Goal: Task Accomplishment & Management: Use online tool/utility

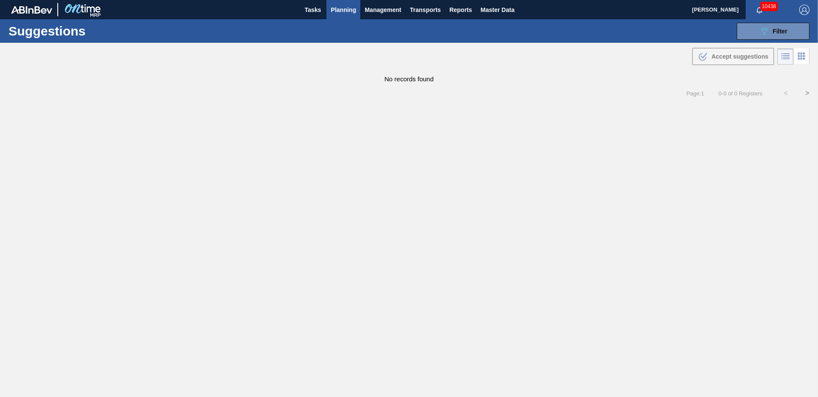
click at [668, 234] on main "Tasks Planning Management Transports Reports Master Data [PERSON_NAME] 10438 Ma…" at bounding box center [409, 198] width 818 height 397
click at [332, 6] on span "Planning" at bounding box center [343, 10] width 25 height 10
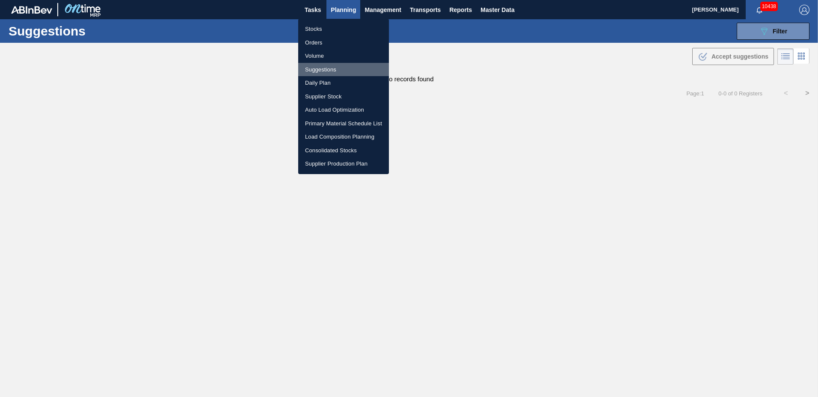
drag, startPoint x: 328, startPoint y: 67, endPoint x: 564, endPoint y: 94, distance: 237.2
click at [329, 66] on li "Suggestions" at bounding box center [343, 70] width 91 height 14
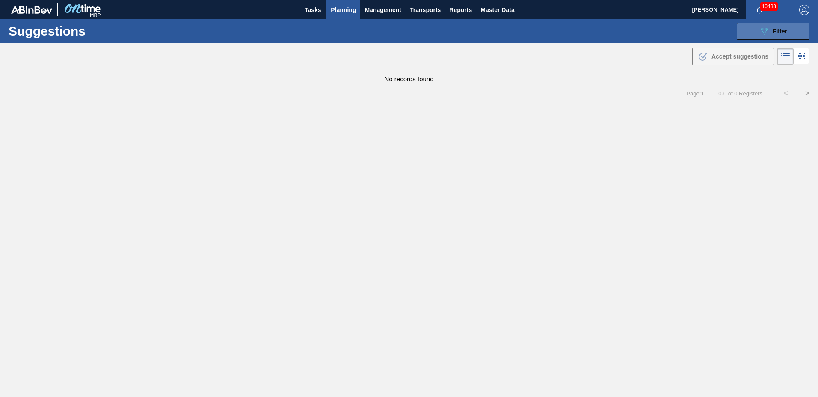
click at [780, 37] on button "089F7B8B-B2A5-4AFE-B5C0-19BA573D28AC Filter" at bounding box center [773, 31] width 73 height 17
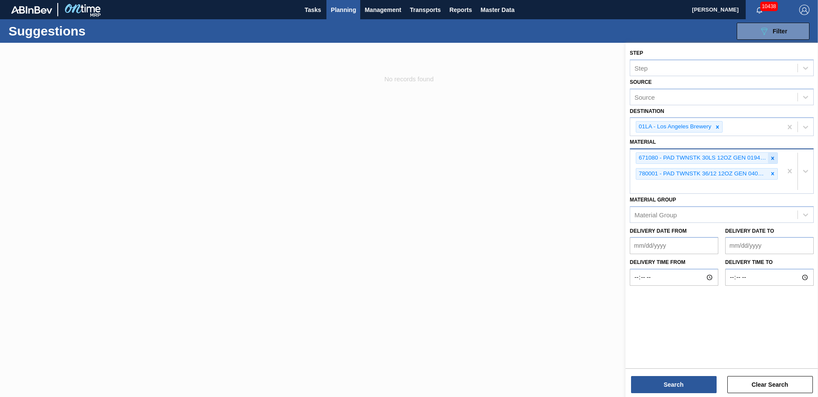
click at [771, 158] on icon at bounding box center [773, 158] width 6 height 6
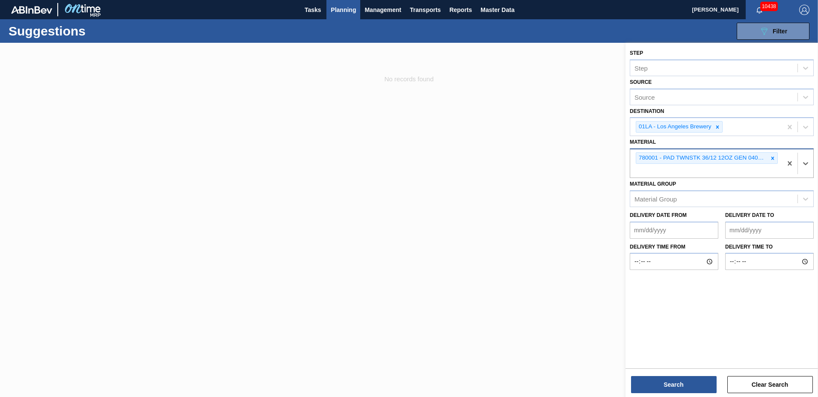
click at [771, 158] on icon at bounding box center [773, 158] width 6 height 6
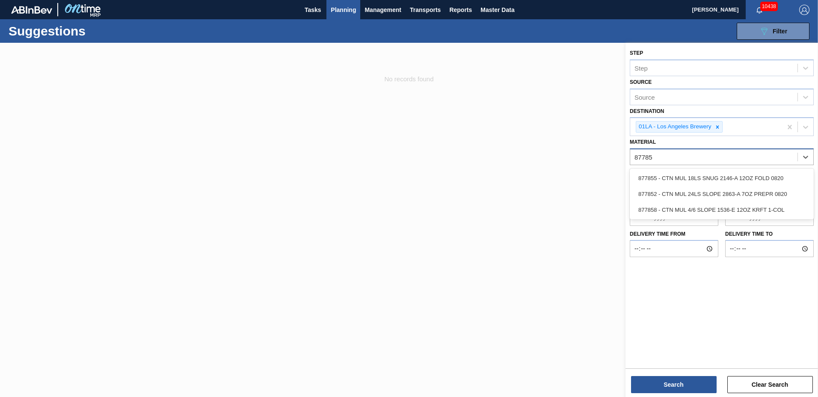
type input "877858"
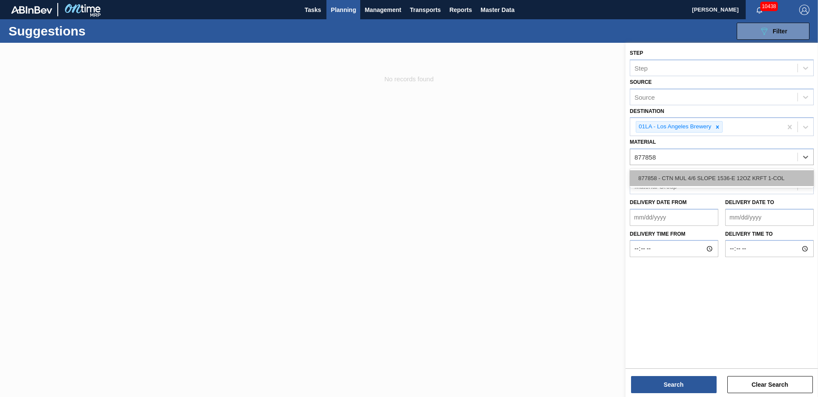
click at [663, 180] on div "877858 - CTN MUL 4/6 SLOPE 1536-E 12OZ KRFT 1-COL" at bounding box center [722, 178] width 184 height 16
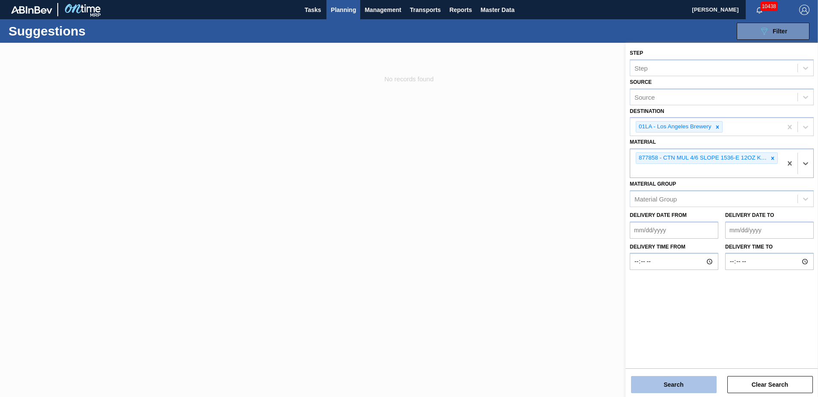
click at [661, 385] on button "Search" at bounding box center [674, 384] width 86 height 17
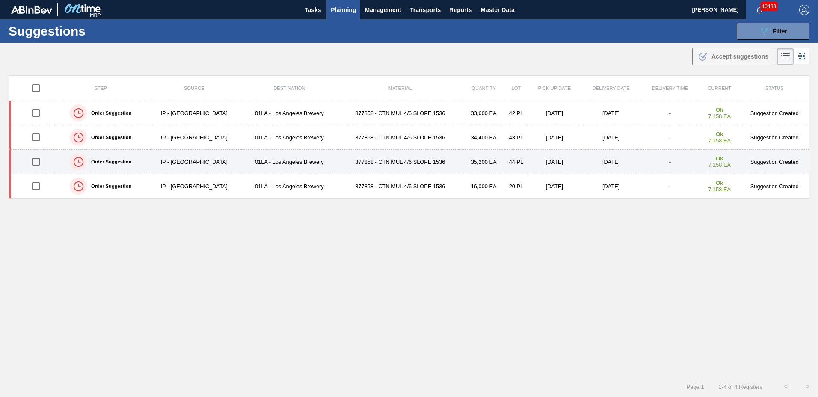
click at [40, 162] on input "checkbox" at bounding box center [36, 162] width 18 height 18
checkbox input "true"
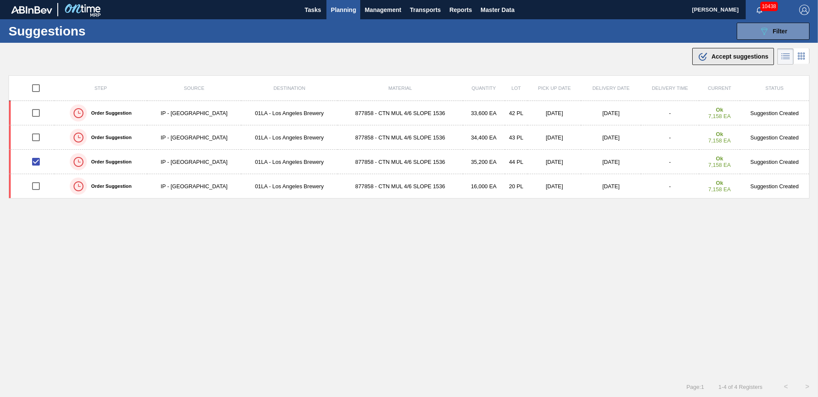
click at [720, 57] on span "Accept suggestions" at bounding box center [739, 56] width 57 height 7
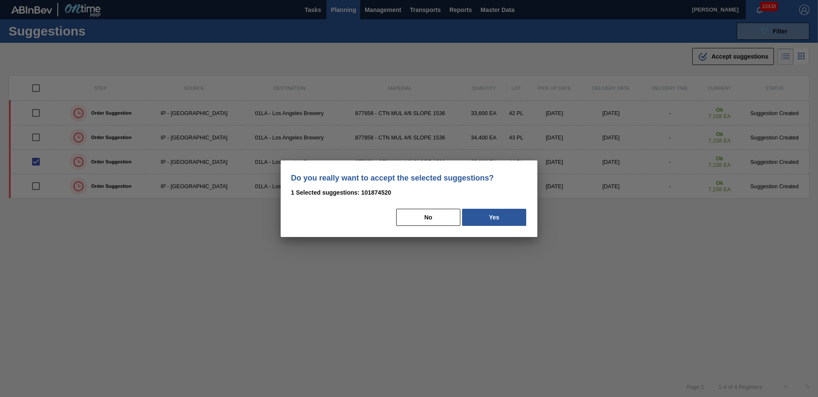
drag, startPoint x: 469, startPoint y: 221, endPoint x: 449, endPoint y: 222, distance: 20.2
click at [469, 220] on button "Yes" at bounding box center [494, 217] width 64 height 17
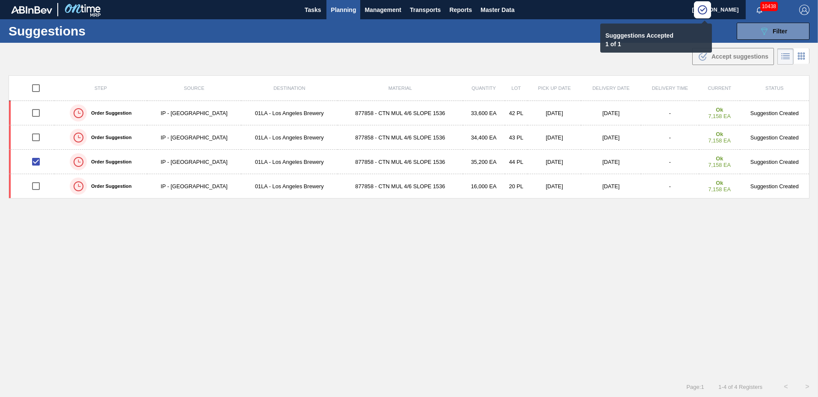
click at [341, 9] on span "Planning" at bounding box center [343, 10] width 25 height 10
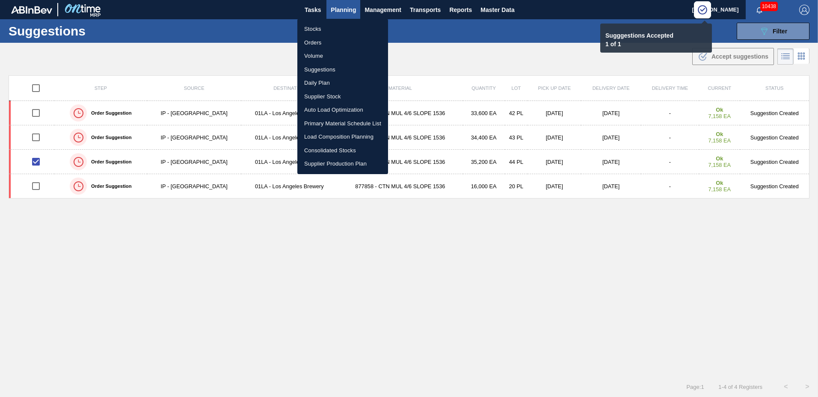
click at [333, 133] on li "Load Composition Planning" at bounding box center [342, 137] width 91 height 14
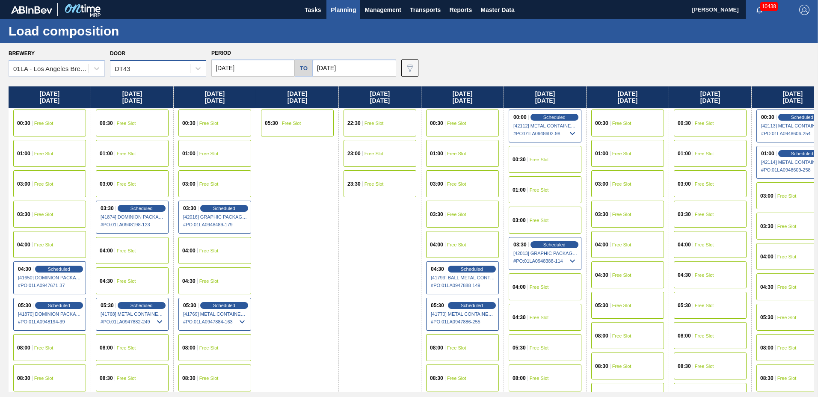
click at [155, 71] on div "DT43" at bounding box center [150, 68] width 80 height 12
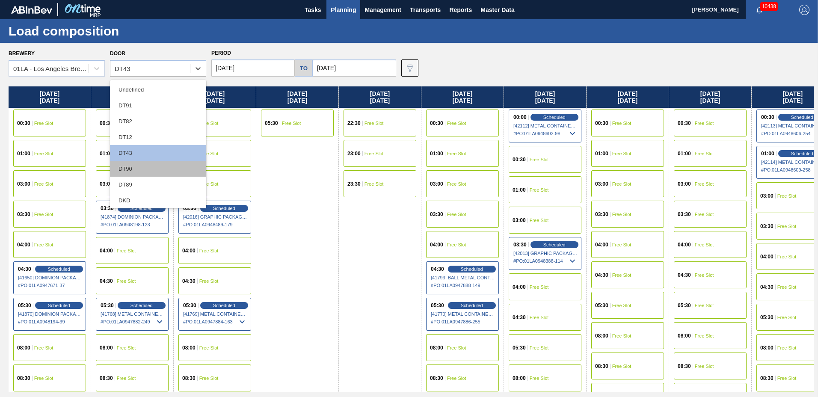
click at [156, 172] on div "DT90" at bounding box center [158, 169] width 96 height 16
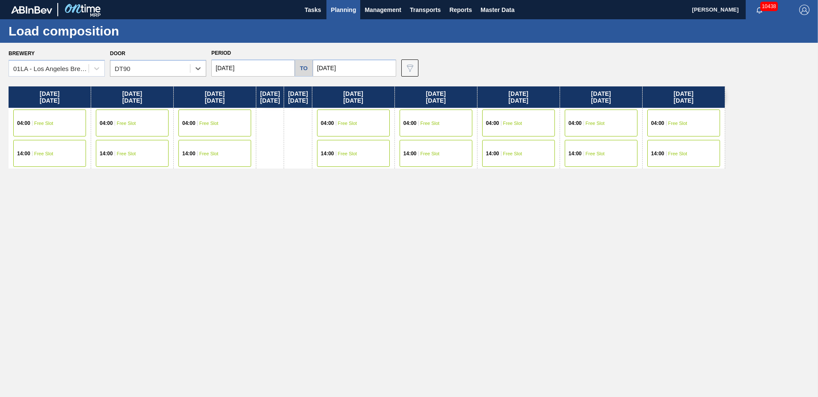
drag, startPoint x: 258, startPoint y: 59, endPoint x: 251, endPoint y: 71, distance: 13.7
click at [258, 60] on input "[DATE]" at bounding box center [252, 67] width 83 height 17
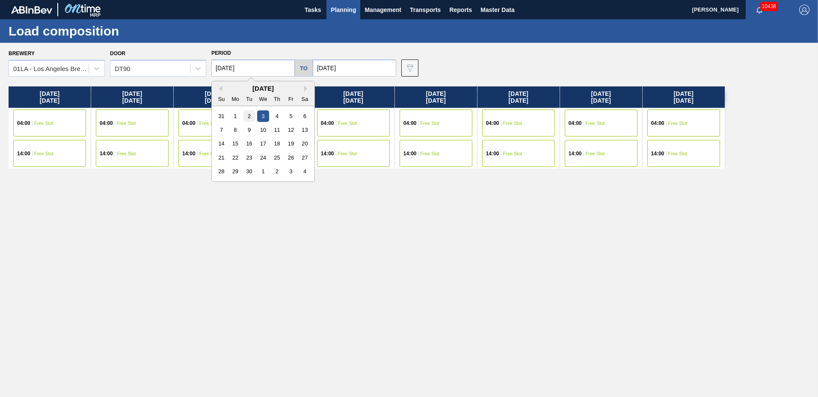
click at [248, 116] on div "2" at bounding box center [249, 116] width 12 height 12
type input "[DATE]"
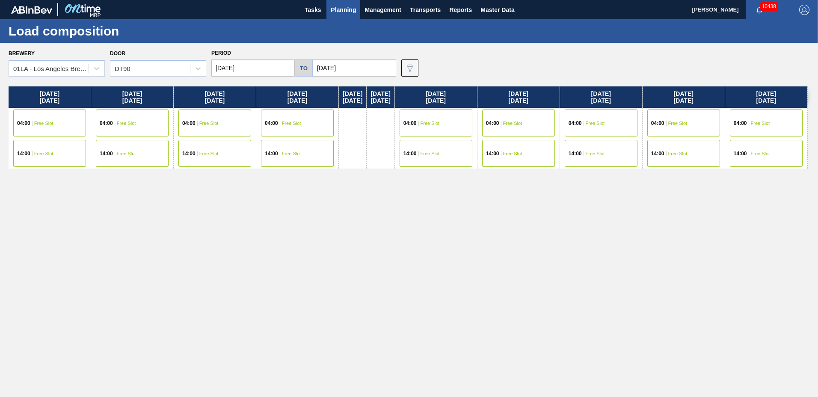
click at [70, 120] on div "04:00 Free Slot" at bounding box center [49, 123] width 73 height 27
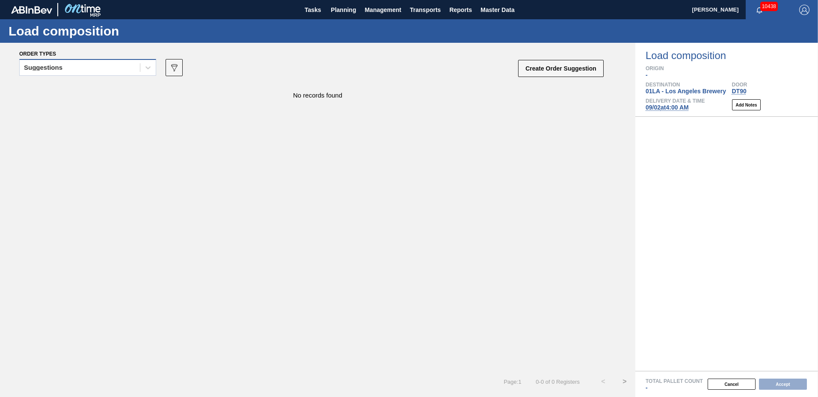
click at [86, 64] on div "Suggestions" at bounding box center [80, 68] width 120 height 12
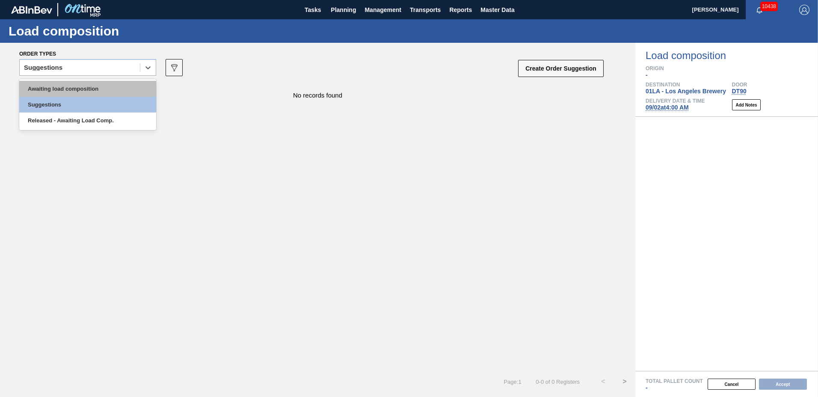
click at [92, 89] on div "Awaiting load composition" at bounding box center [87, 89] width 137 height 16
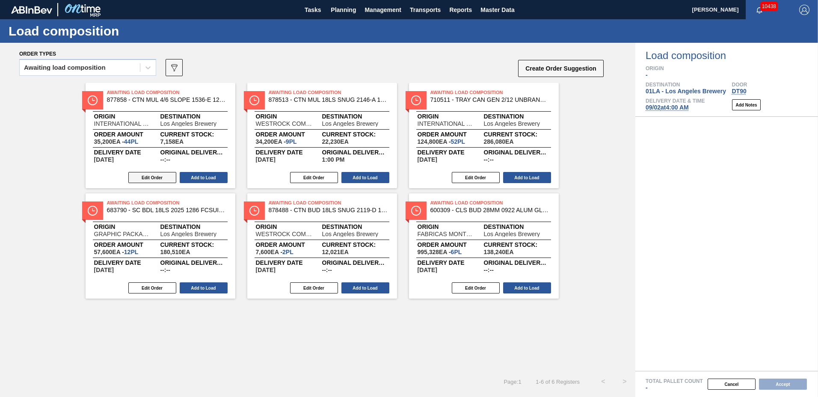
click at [138, 175] on button "Edit Order" at bounding box center [152, 177] width 48 height 11
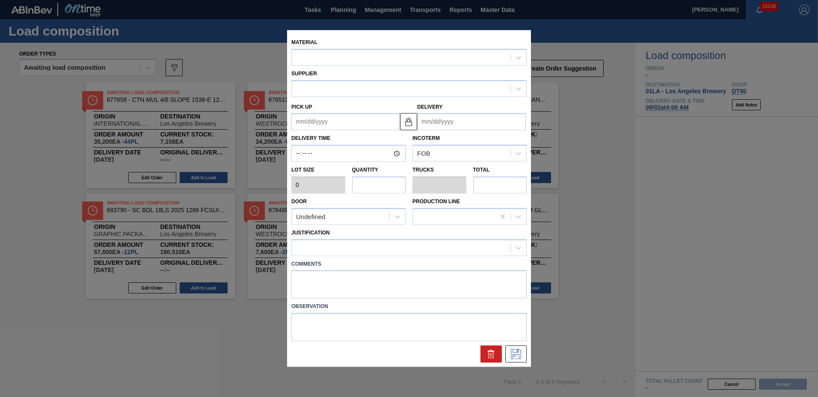
type input "800"
type input "44"
type input "1"
type input "35,200"
type up "[DATE]"
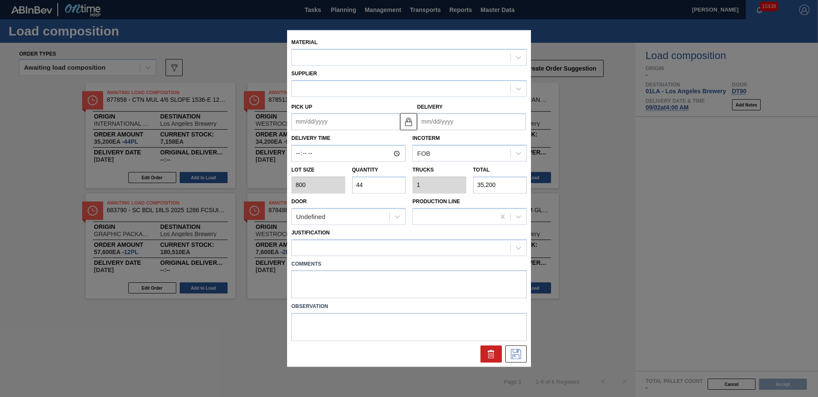
type input "[DATE]"
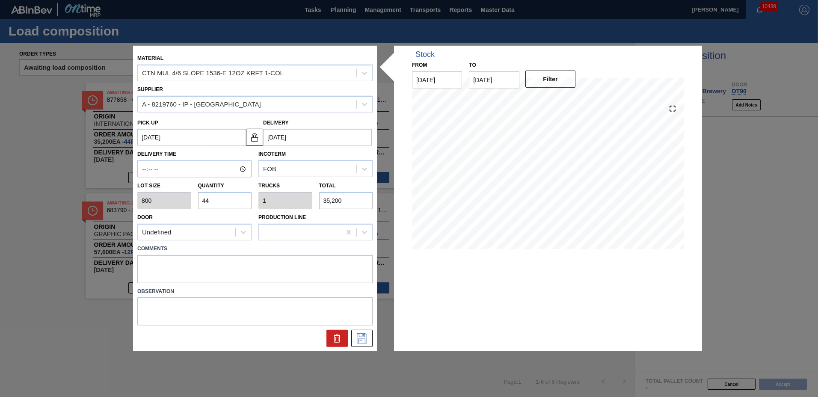
drag, startPoint x: 238, startPoint y: 204, endPoint x: 43, endPoint y: 195, distance: 194.9
click at [43, 195] on div "Material CTN MUL 4/6 SLOPE 1536-E 12OZ KRFT 1-COL Supplier A - 8219760 - IP - […" at bounding box center [409, 198] width 818 height 397
type input "5"
type input "0.114"
type input "4,000"
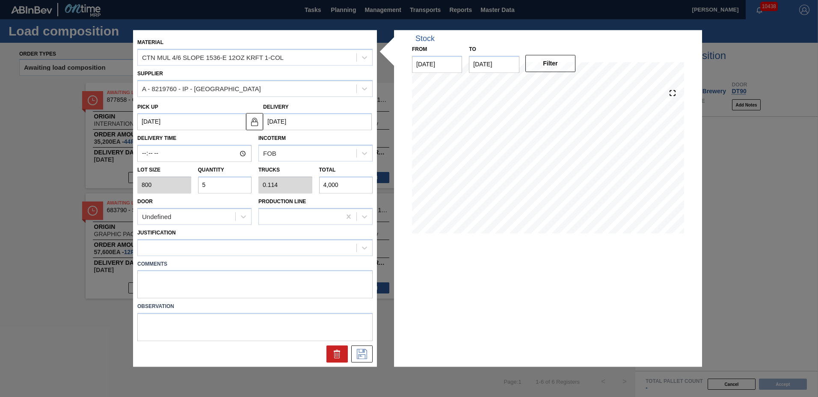
type input "52"
type input "1.182"
type input "41,600"
type input "52"
click at [201, 245] on div at bounding box center [247, 247] width 219 height 12
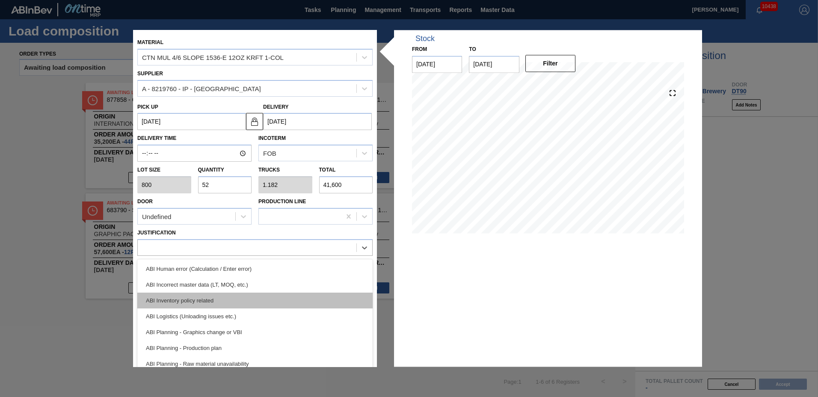
click at [199, 299] on div "ABI Inventory policy related" at bounding box center [254, 301] width 235 height 16
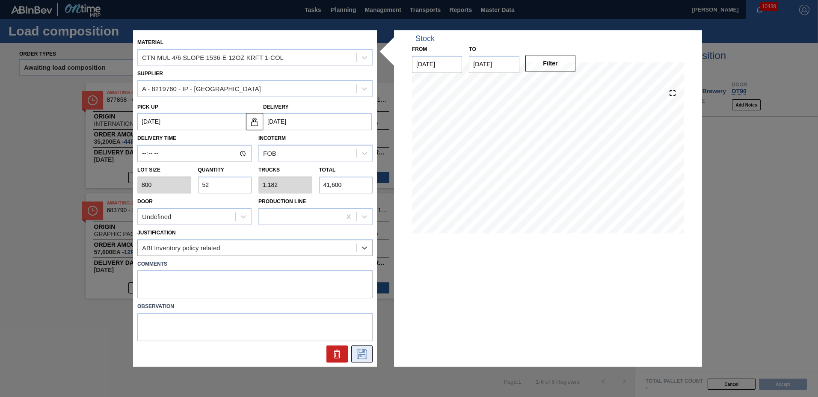
click at [364, 353] on icon at bounding box center [362, 354] width 10 height 10
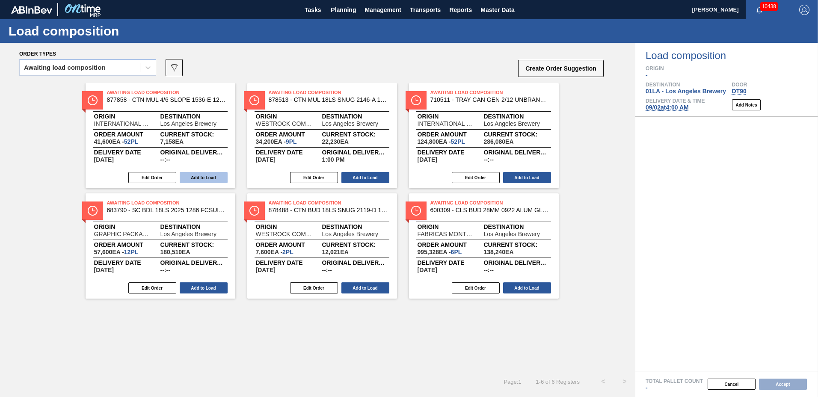
click at [205, 176] on button "Add to Load" at bounding box center [204, 177] width 48 height 11
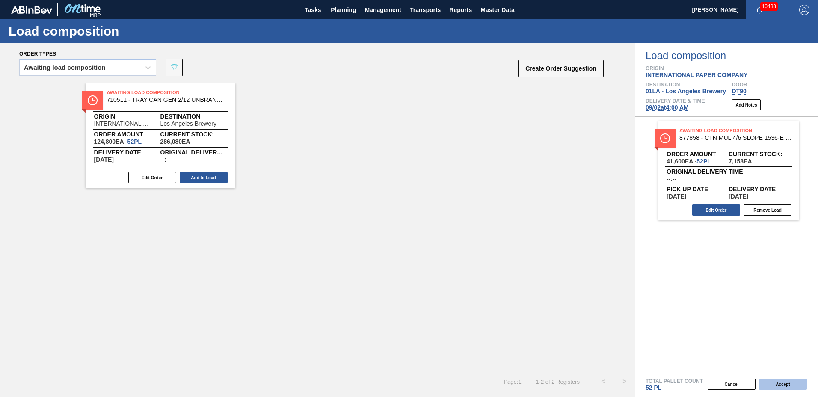
drag, startPoint x: 782, startPoint y: 384, endPoint x: 768, endPoint y: 384, distance: 14.5
click at [768, 384] on button "Accept" at bounding box center [783, 384] width 48 height 11
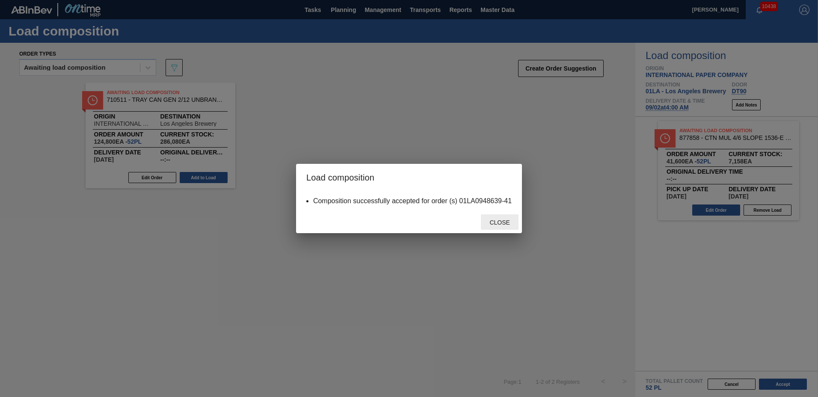
click at [492, 225] on span "Close" at bounding box center [500, 222] width 34 height 7
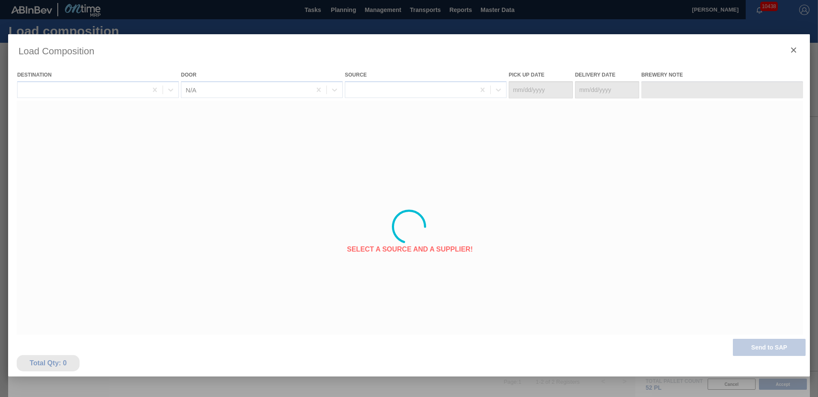
type Date "[DATE]"
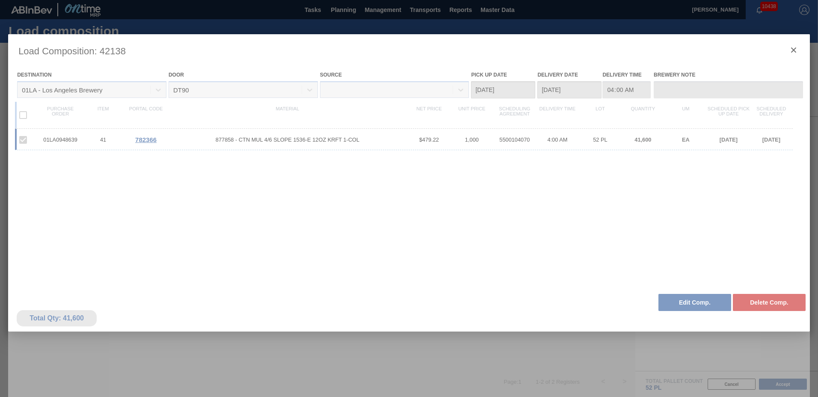
click at [794, 51] on div at bounding box center [409, 226] width 802 height 385
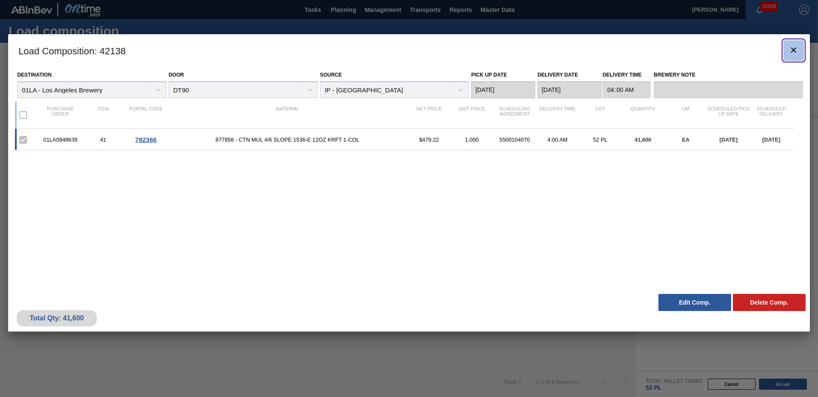
click at [791, 55] on icon "botão de ícone" at bounding box center [793, 50] width 10 height 10
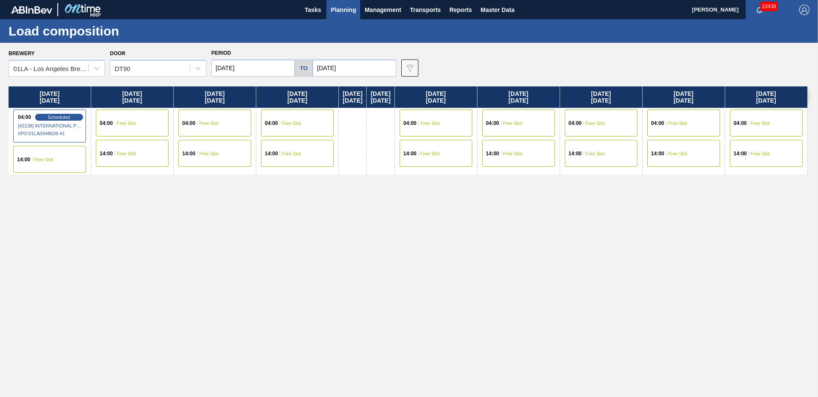
click at [350, 10] on span "Planning" at bounding box center [343, 10] width 25 height 10
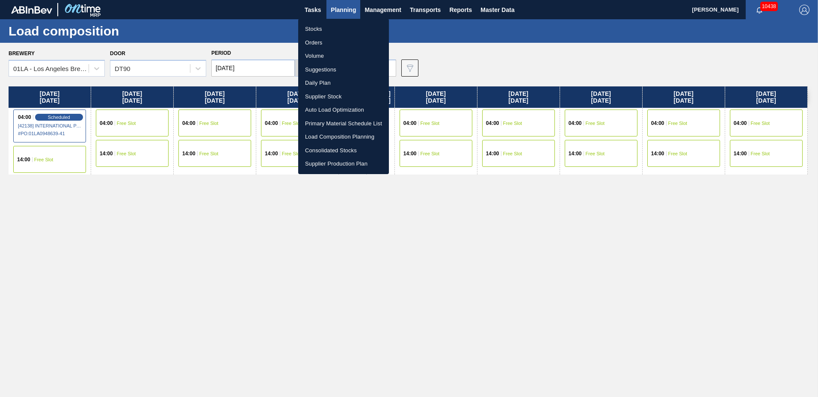
click at [337, 67] on li "Suggestions" at bounding box center [343, 70] width 91 height 14
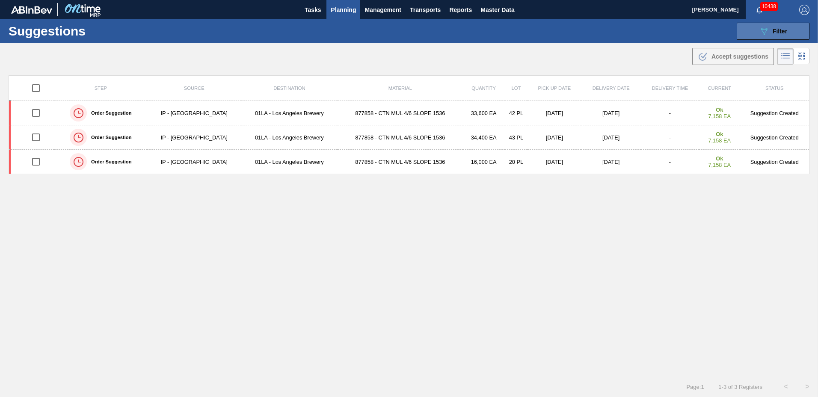
click at [778, 34] on span "Filter" at bounding box center [780, 31] width 15 height 7
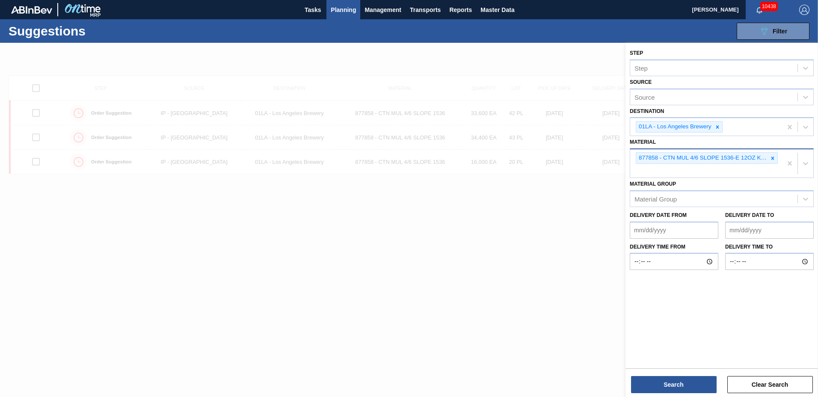
click at [698, 172] on div "877858 - CTN MUL 4/6 SLOPE 1536-E 12OZ KRFT 1-COL" at bounding box center [706, 163] width 152 height 28
type input "878728"
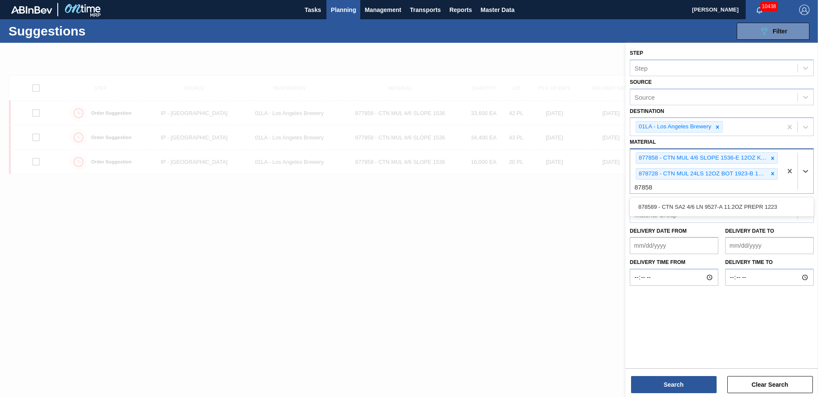
type input "878589"
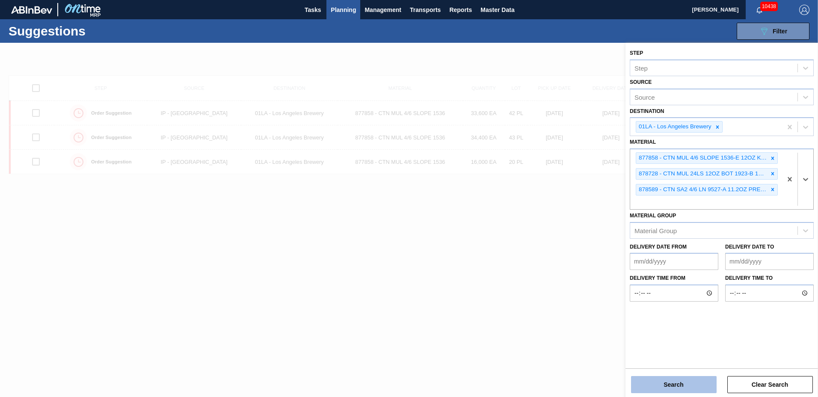
click at [648, 386] on button "Search" at bounding box center [674, 384] width 86 height 17
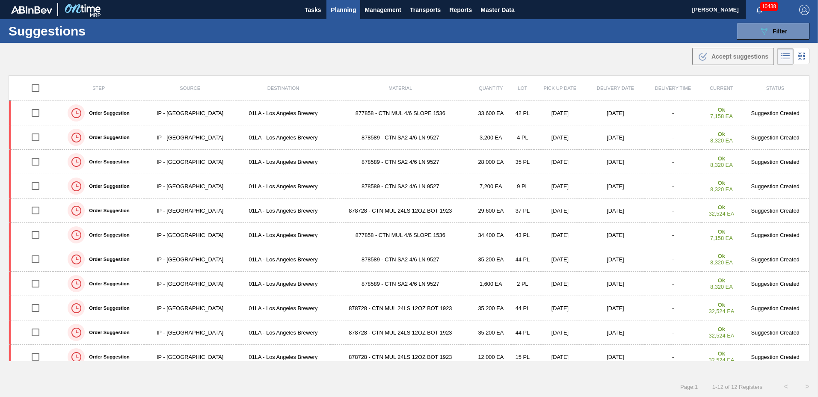
scroll to position [0, 0]
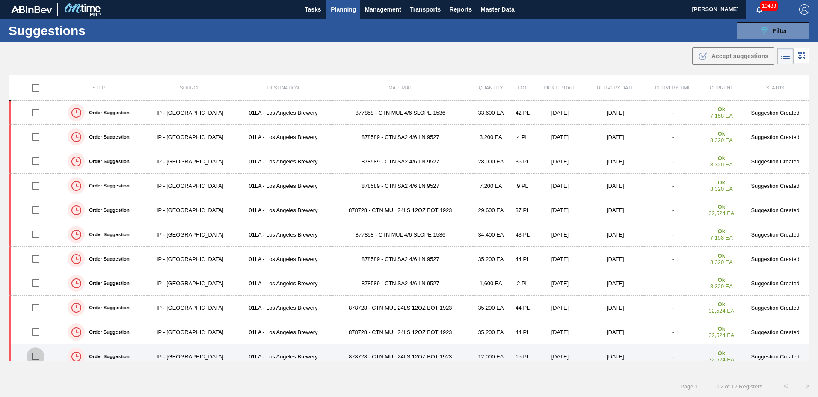
click at [35, 355] on input "checkbox" at bounding box center [36, 356] width 18 height 18
checkbox input "true"
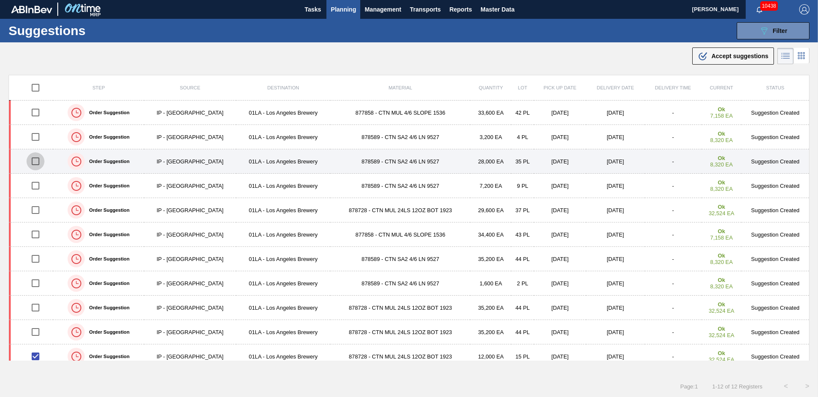
click at [36, 159] on input "checkbox" at bounding box center [36, 161] width 18 height 18
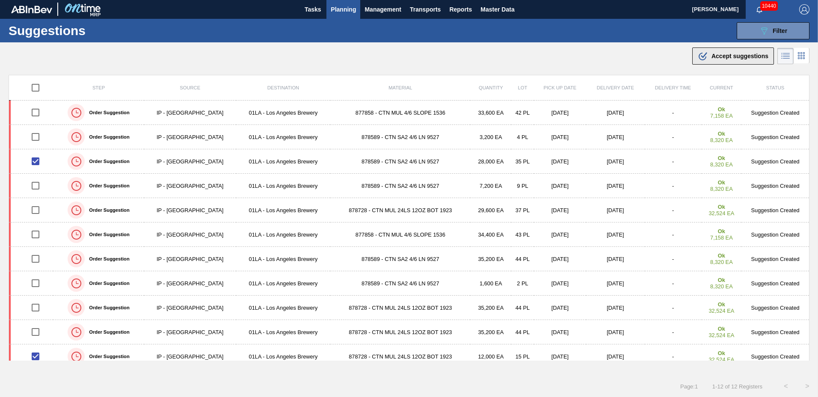
click at [714, 51] on div ".b{fill:var(--color-action-default)} Accept suggestions" at bounding box center [733, 56] width 71 height 10
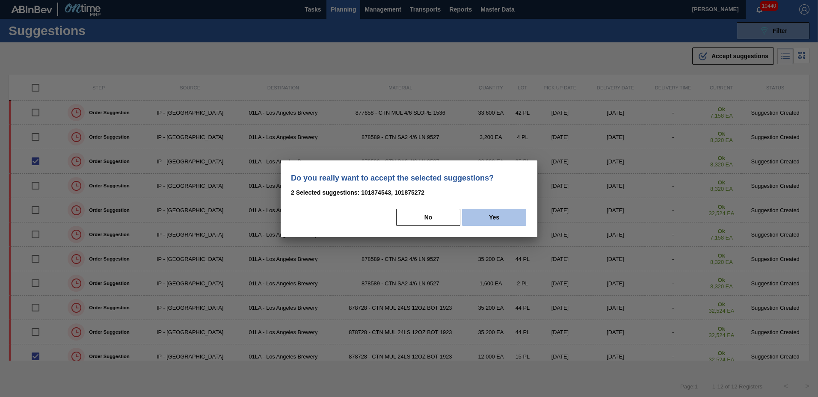
click at [505, 223] on button "Yes" at bounding box center [494, 217] width 64 height 17
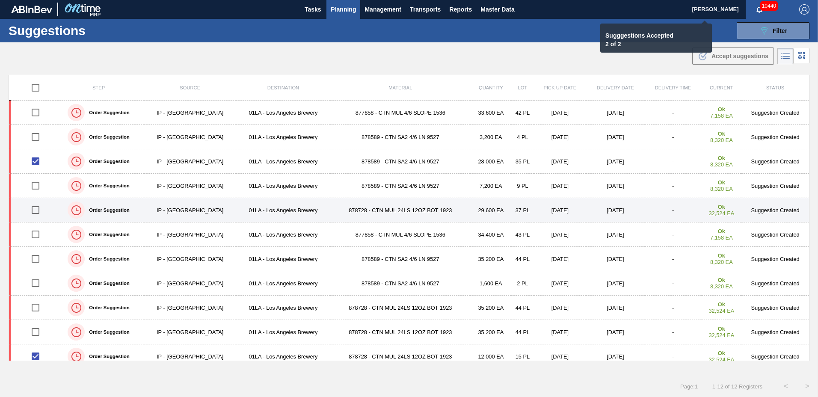
checkbox input "false"
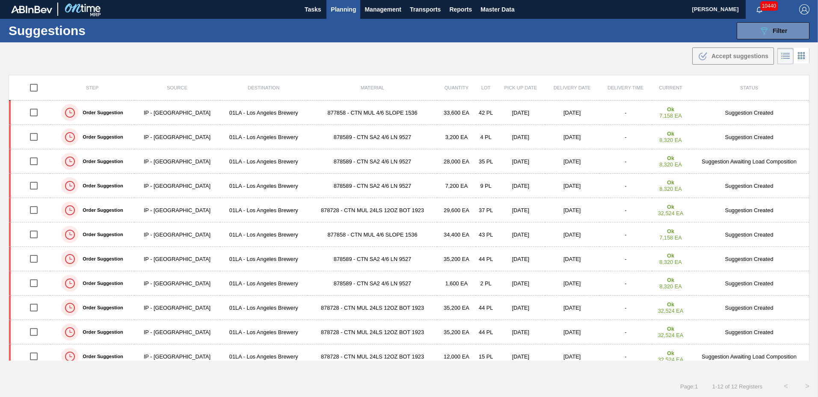
click at [338, 9] on span "Planning" at bounding box center [343, 9] width 25 height 10
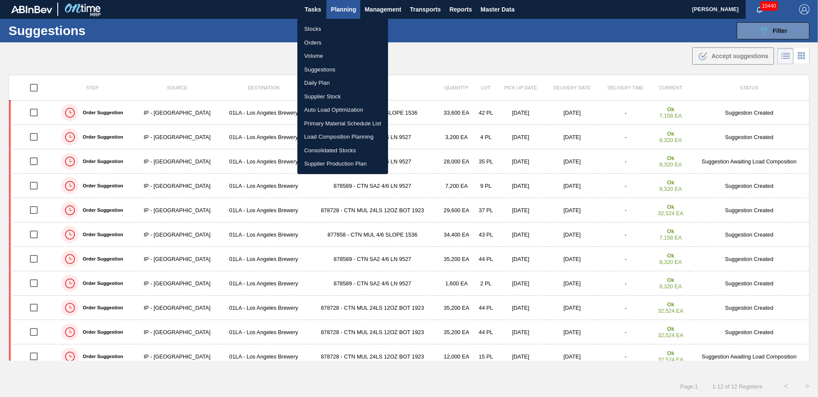
click at [333, 134] on li "Load Composition Planning" at bounding box center [342, 137] width 91 height 14
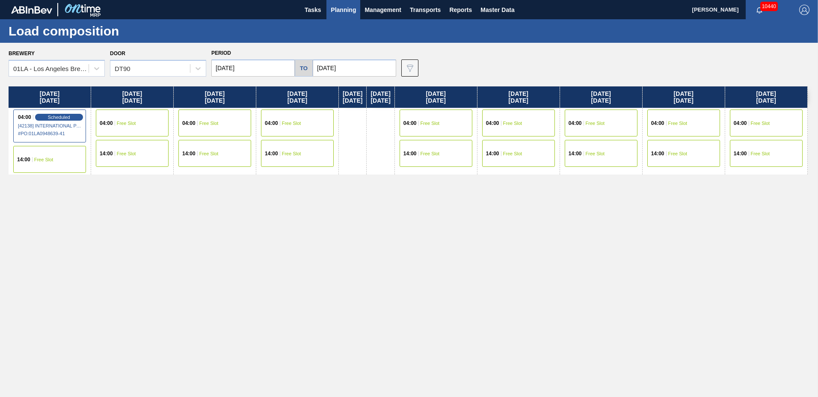
click at [137, 125] on div "04:00 Free Slot" at bounding box center [132, 123] width 73 height 27
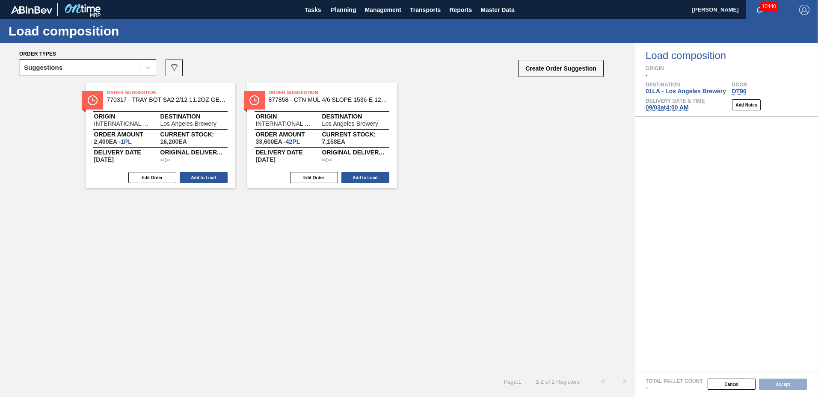
click at [95, 66] on div "Suggestions" at bounding box center [80, 68] width 120 height 12
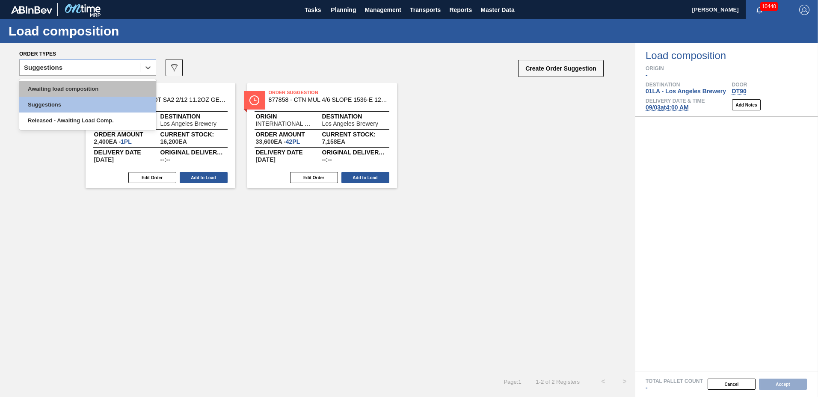
click at [94, 87] on div "Awaiting load composition" at bounding box center [87, 89] width 137 height 16
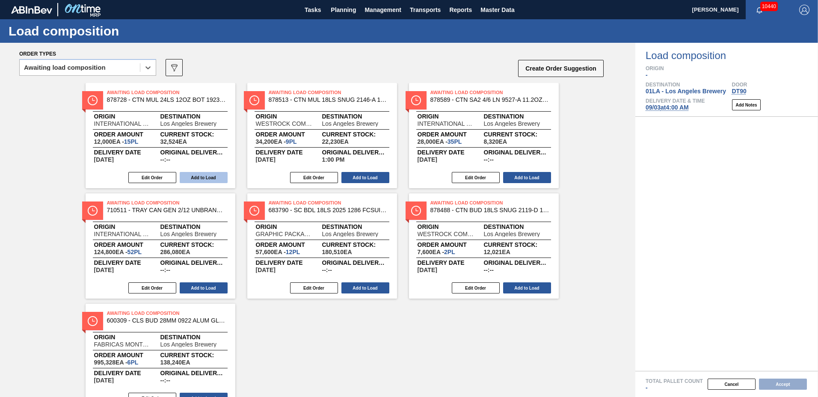
click at [204, 177] on button "Add to Load" at bounding box center [204, 177] width 48 height 11
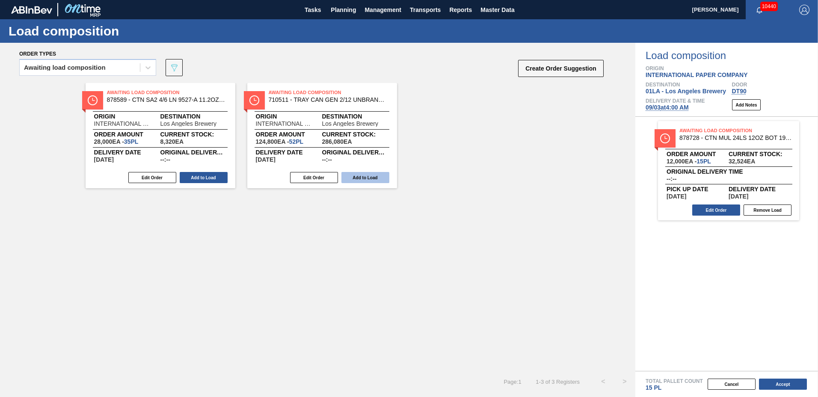
click at [207, 178] on button "Add to Load" at bounding box center [204, 177] width 48 height 11
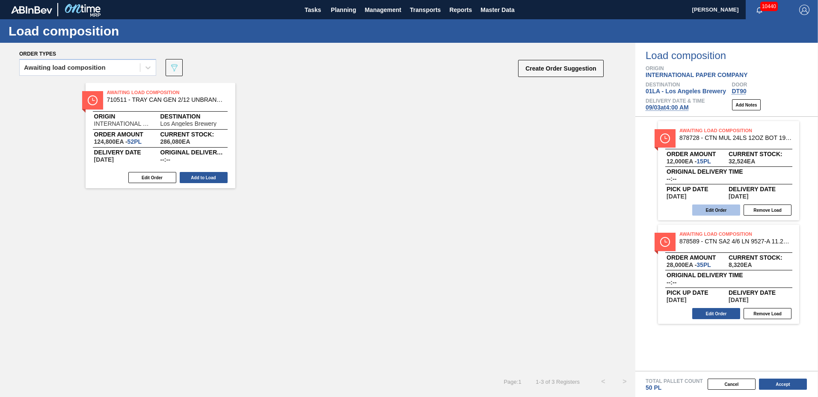
click at [717, 209] on button "Edit Order" at bounding box center [716, 209] width 48 height 11
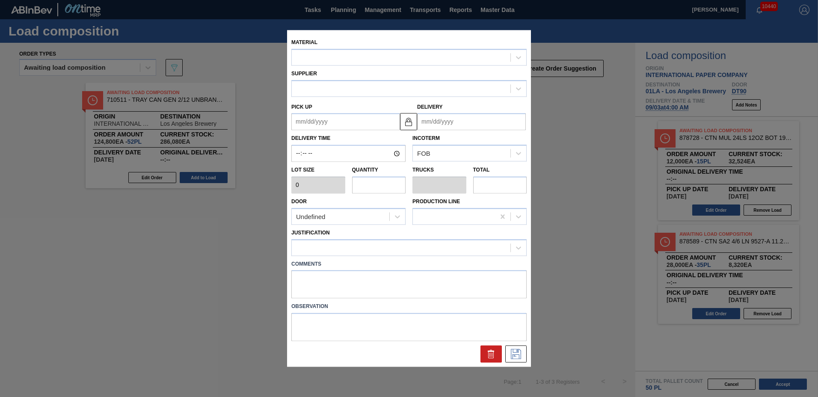
type input "800"
type input "15"
type input "0.341"
type input "12,000"
type up "[DATE]"
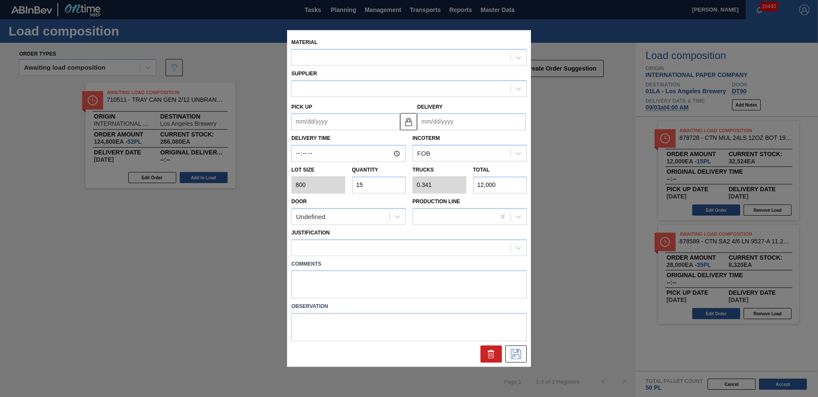
type input "[DATE]"
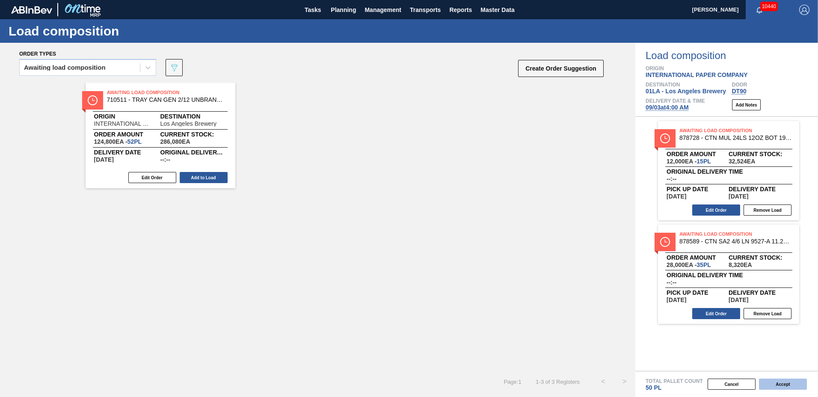
click at [778, 385] on button "Accept" at bounding box center [783, 384] width 48 height 11
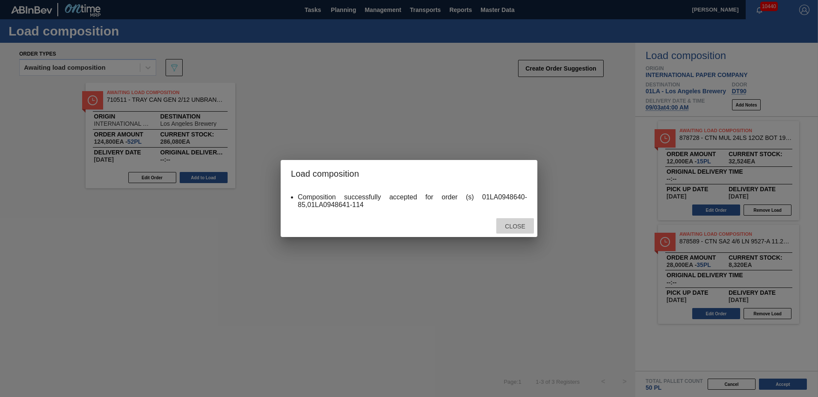
click at [527, 225] on span "Close" at bounding box center [515, 226] width 34 height 7
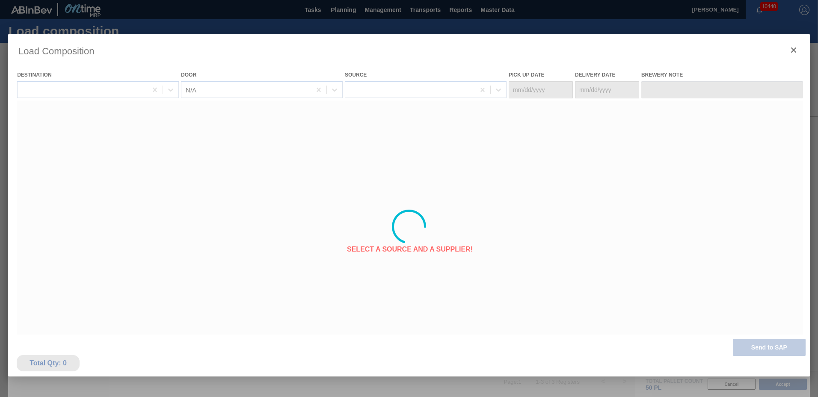
type Date "[DATE]"
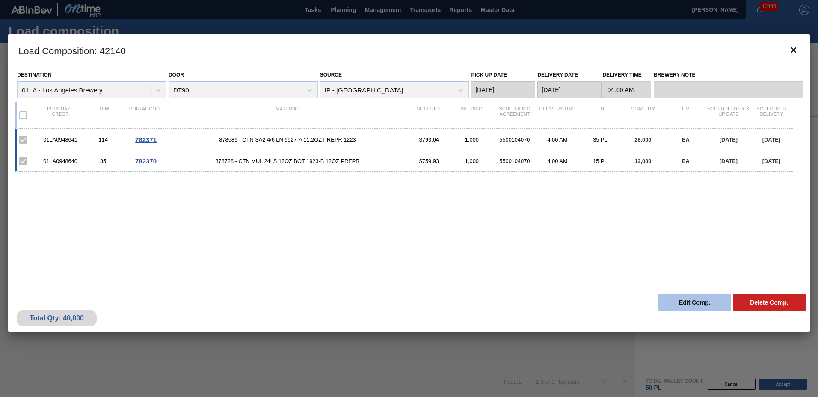
click at [703, 307] on button "Edit Comp." at bounding box center [694, 302] width 73 height 17
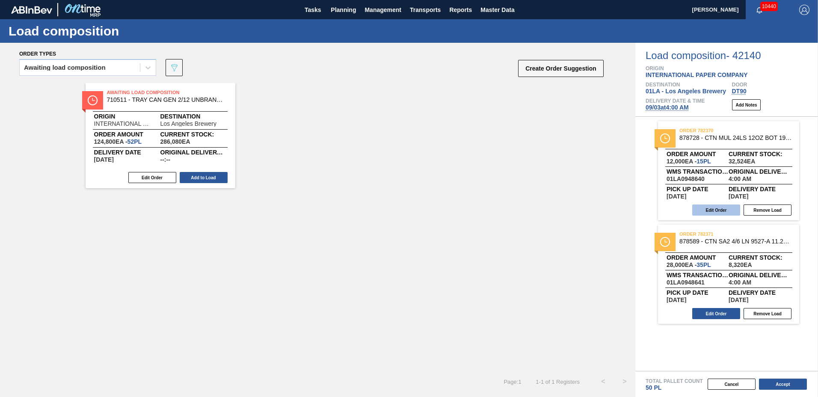
click at [720, 209] on button "Edit Order" at bounding box center [716, 209] width 48 height 11
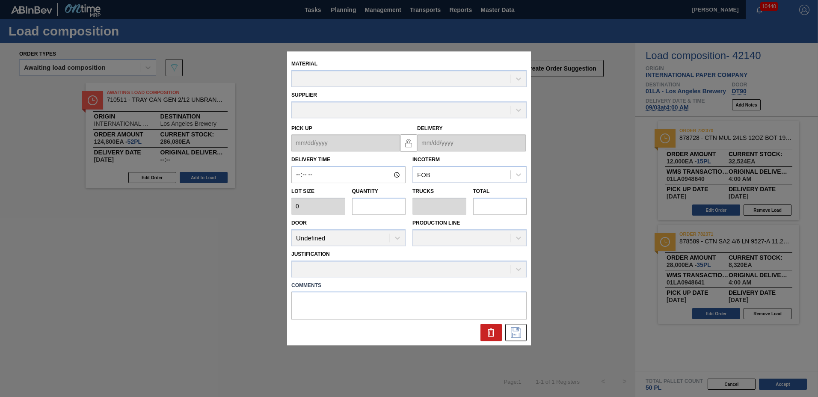
type input "04:00:00"
type input "800"
type input "15"
type input "0.341"
type input "12,000"
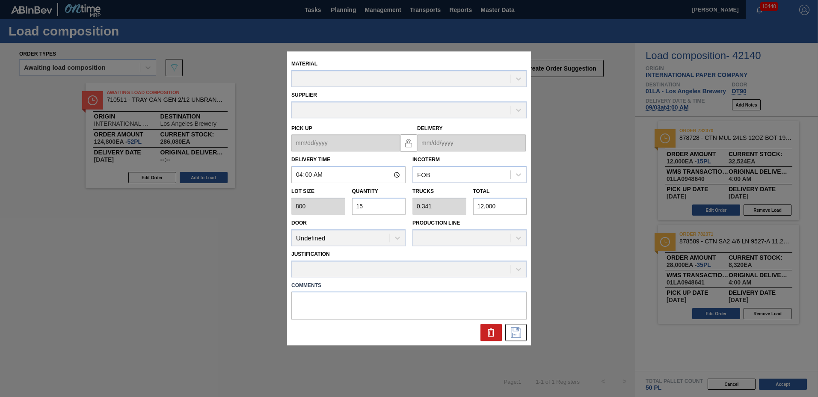
type up "[DATE]"
type input "[DATE]"
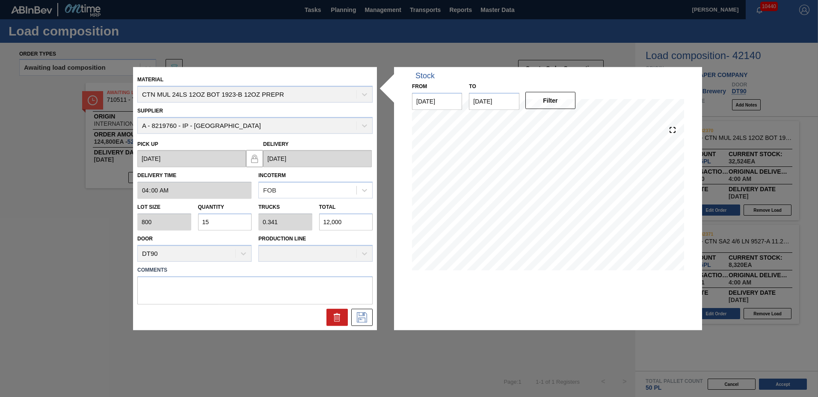
click at [230, 224] on input "15" at bounding box center [225, 221] width 54 height 17
type input "1"
type input "0.023"
type input "800"
type input "0"
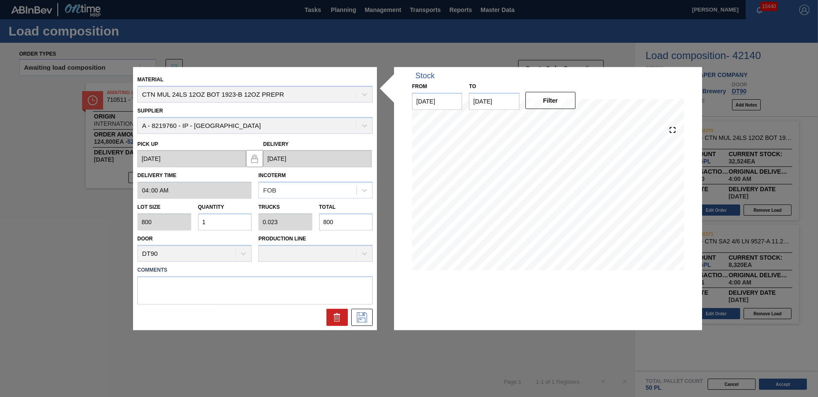
type input "0"
type input "2"
type input "0.045"
type input "1,600"
type input "22"
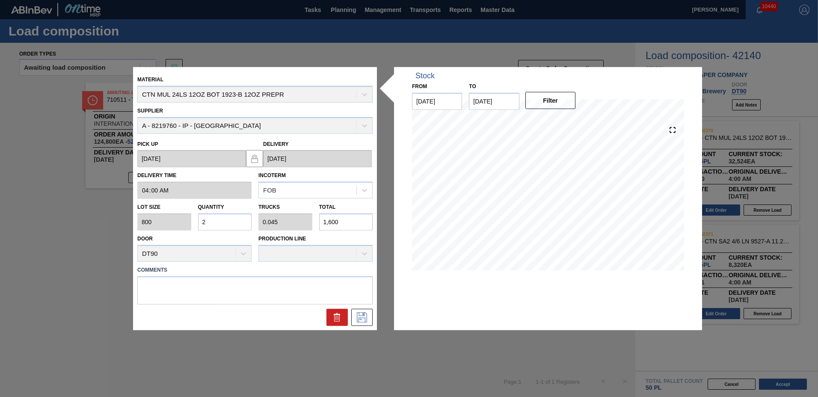
type input "0.5"
type input "17,600"
type input "22"
click at [206, 288] on textarea at bounding box center [254, 290] width 235 height 28
type textarea "TAIL"
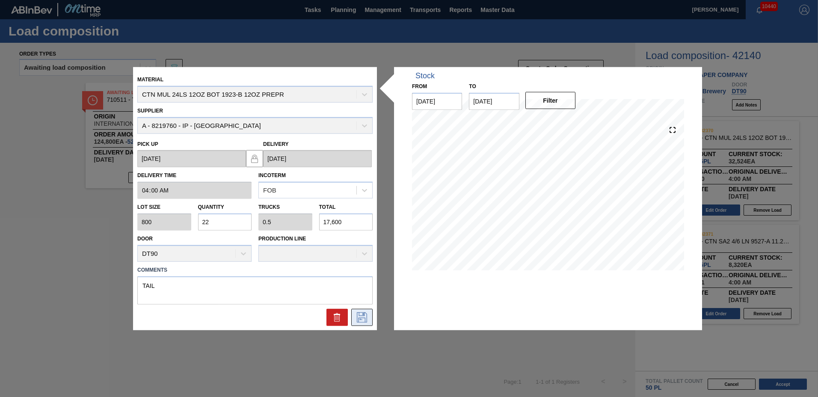
click at [358, 315] on icon at bounding box center [362, 317] width 14 height 10
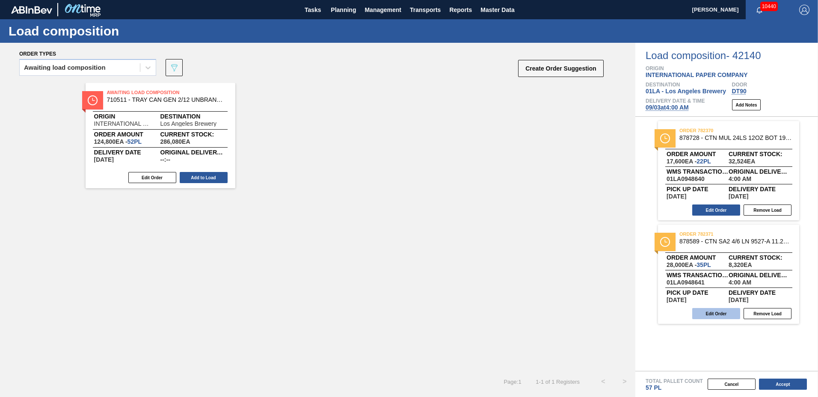
click at [715, 314] on button "Edit Order" at bounding box center [716, 313] width 48 height 11
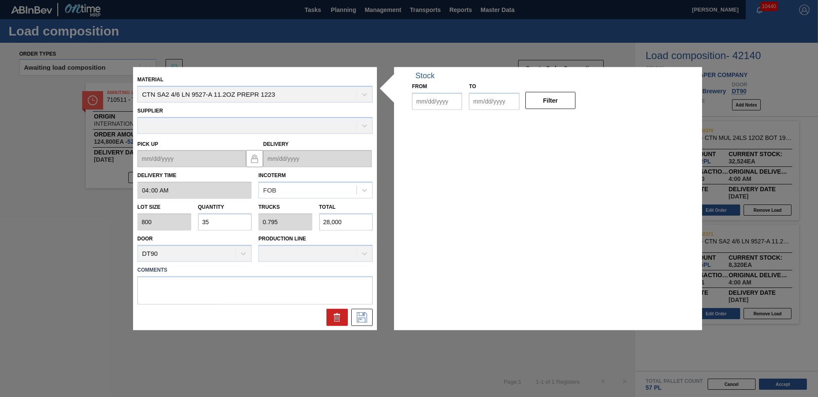
type input "04:00:00"
type input "800"
type input "35"
type input "0.795"
type input "28,000"
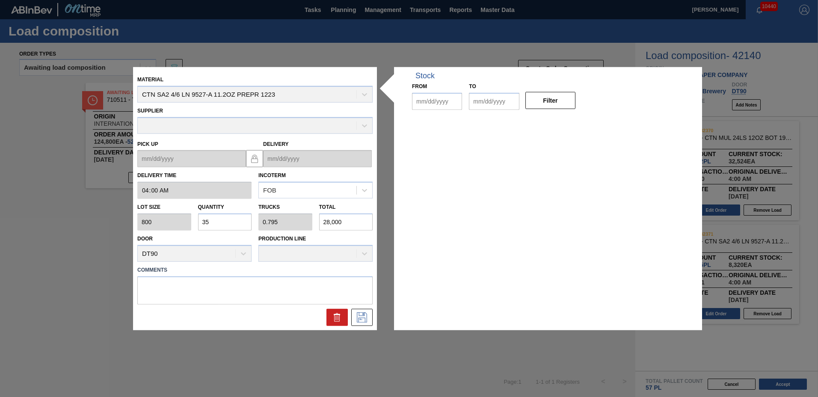
type up "[DATE]"
type input "[DATE]"
click at [239, 223] on input "35" at bounding box center [225, 221] width 54 height 17
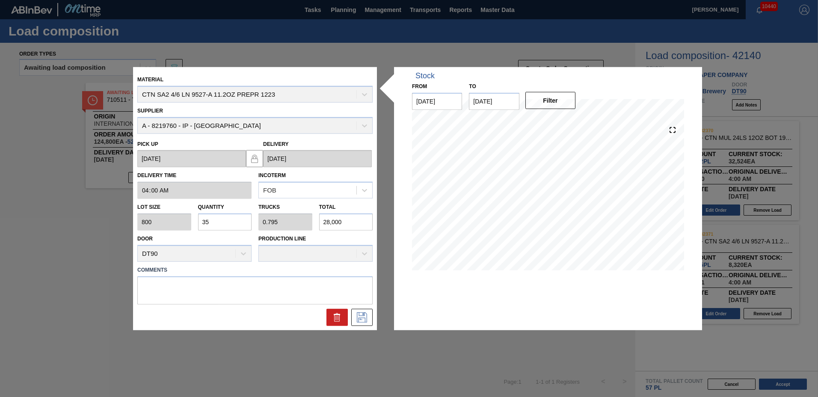
type input "3"
type input "0.068"
type input "2,400"
type input "0"
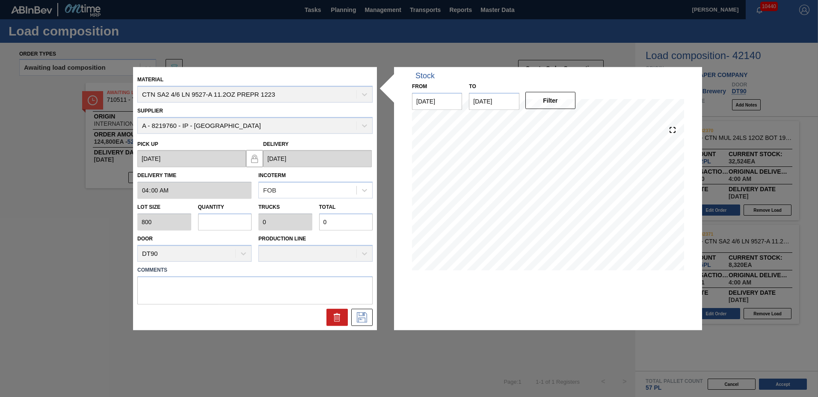
type input "3"
type input "0.068"
type input "2,400"
type input "30"
type input "0.682"
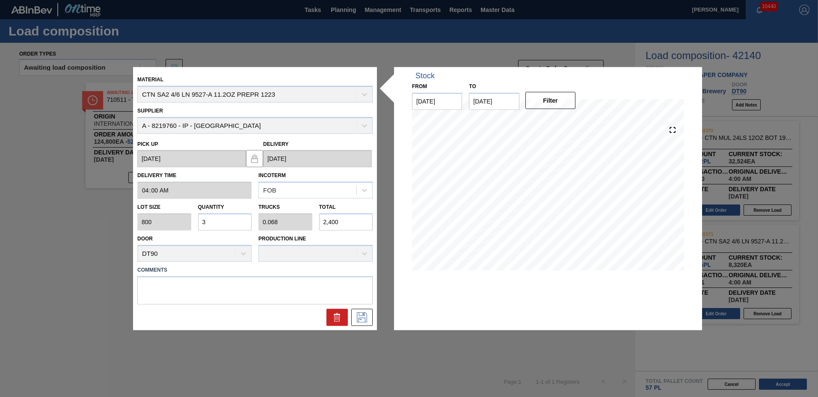
type input "24,000"
type input "30"
click at [159, 291] on textarea at bounding box center [254, 290] width 235 height 28
type textarea "T"
type textarea "NOSE"
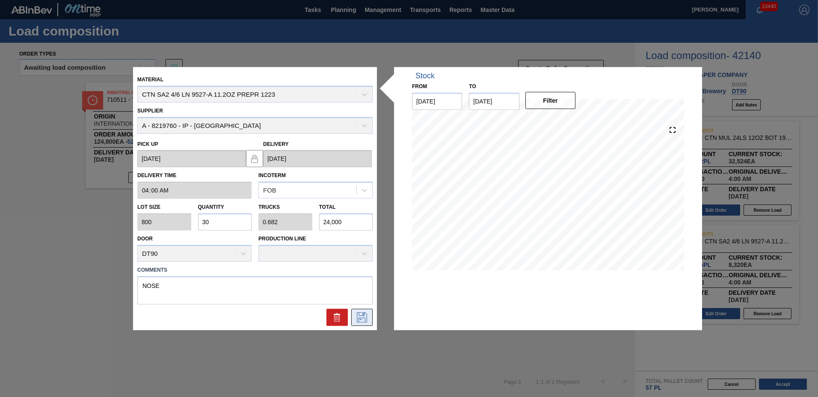
click at [359, 314] on icon at bounding box center [362, 317] width 10 height 10
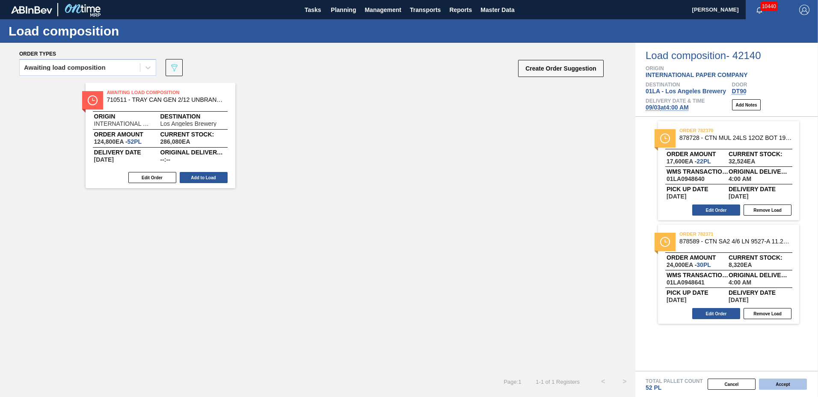
click at [774, 380] on button "Accept" at bounding box center [783, 384] width 48 height 11
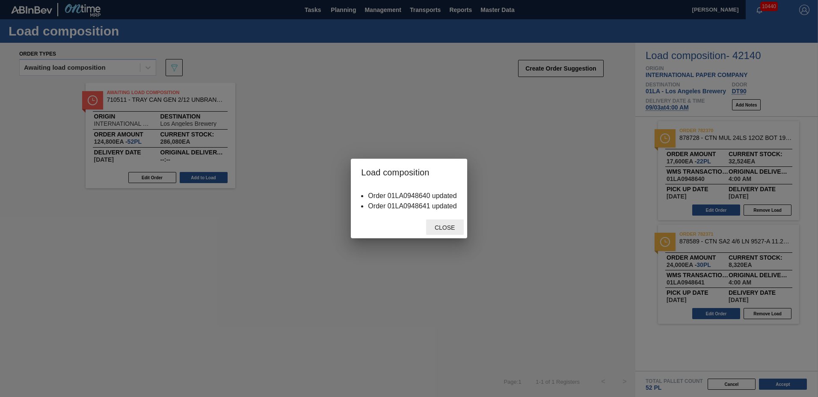
click at [443, 231] on div "Close" at bounding box center [445, 227] width 38 height 16
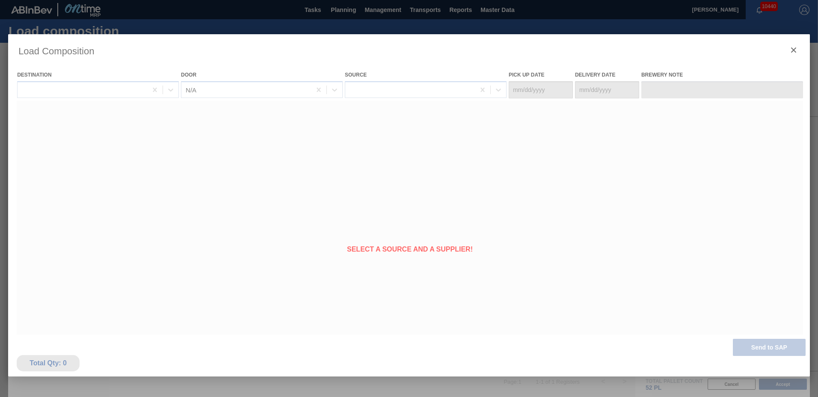
type Date "[DATE]"
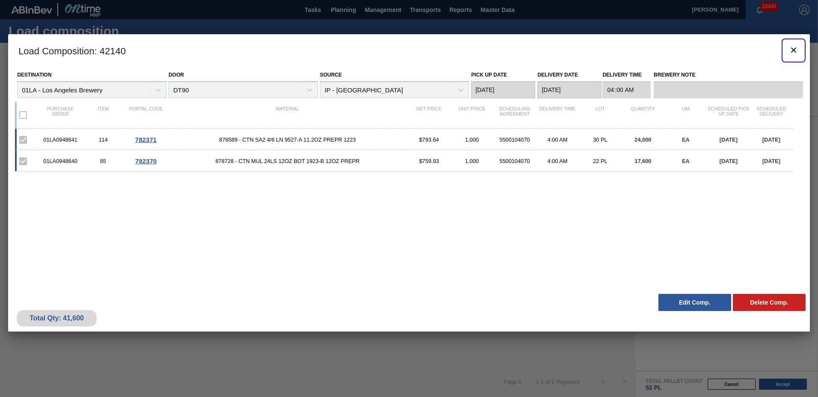
click at [794, 51] on icon "botão de ícone" at bounding box center [793, 49] width 5 height 5
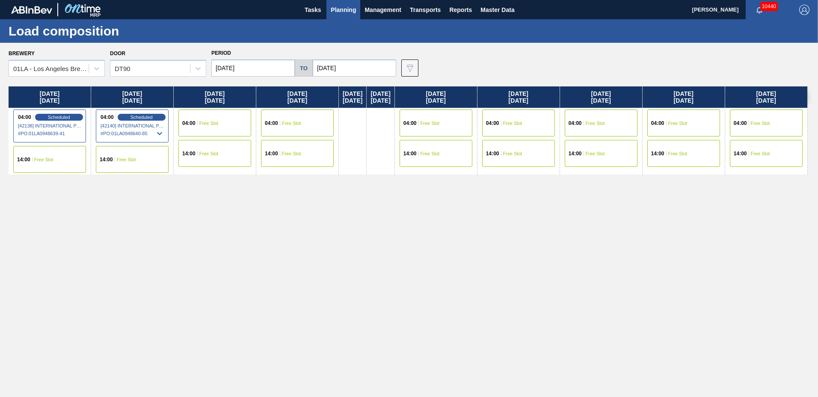
click at [345, 11] on span "Planning" at bounding box center [343, 10] width 25 height 10
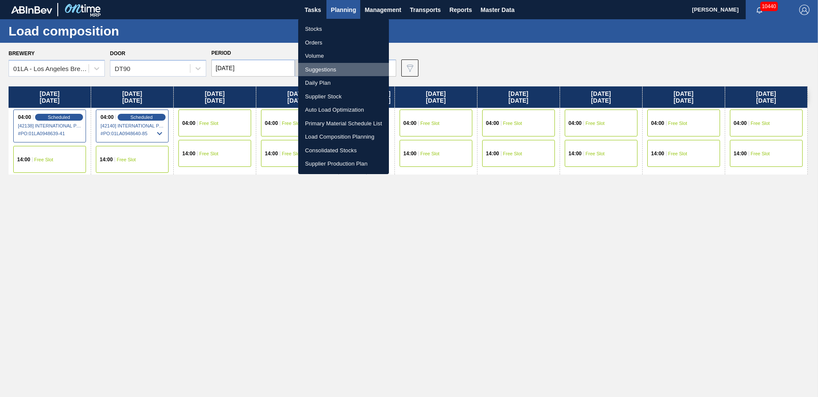
click at [338, 69] on li "Suggestions" at bounding box center [343, 70] width 91 height 14
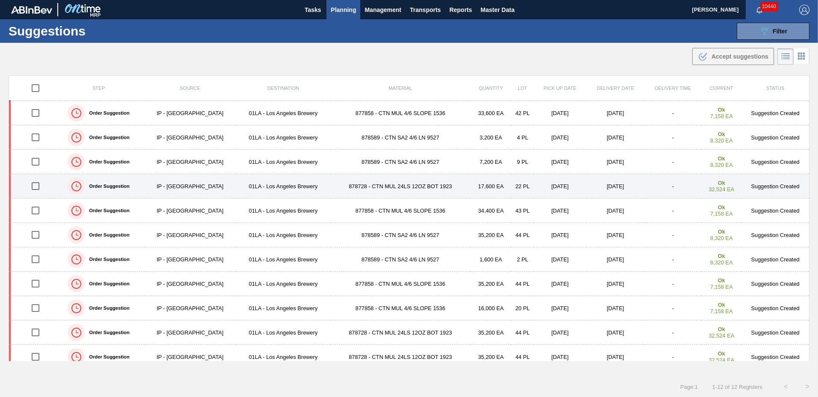
click at [37, 185] on input "checkbox" at bounding box center [36, 186] width 18 height 18
checkbox input "true"
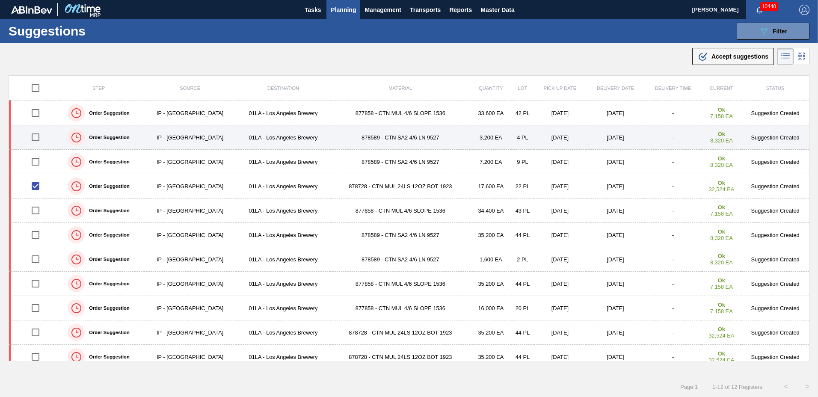
click at [38, 137] on input "checkbox" at bounding box center [36, 137] width 18 height 18
checkbox input "true"
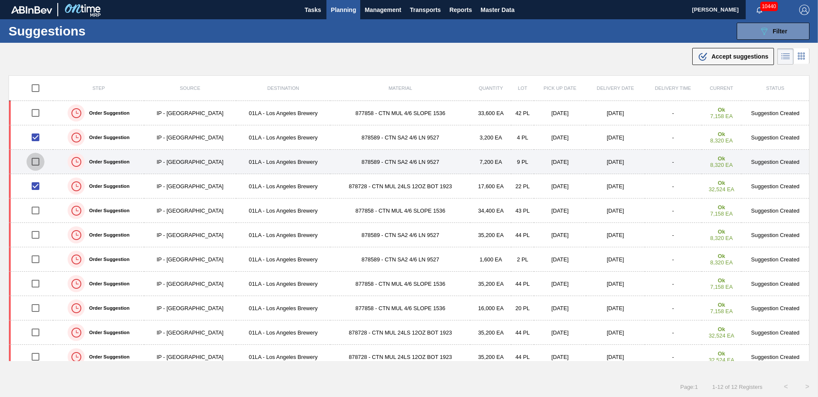
click at [37, 163] on input "checkbox" at bounding box center [36, 162] width 18 height 18
checkbox input "true"
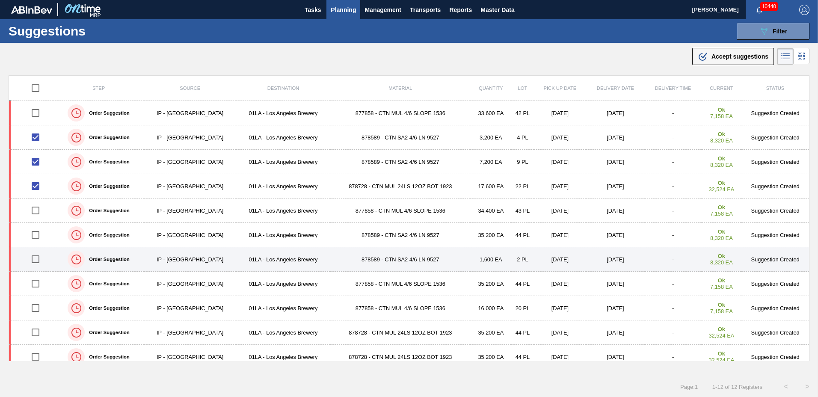
click at [33, 259] on input "checkbox" at bounding box center [36, 259] width 18 height 18
checkbox input "true"
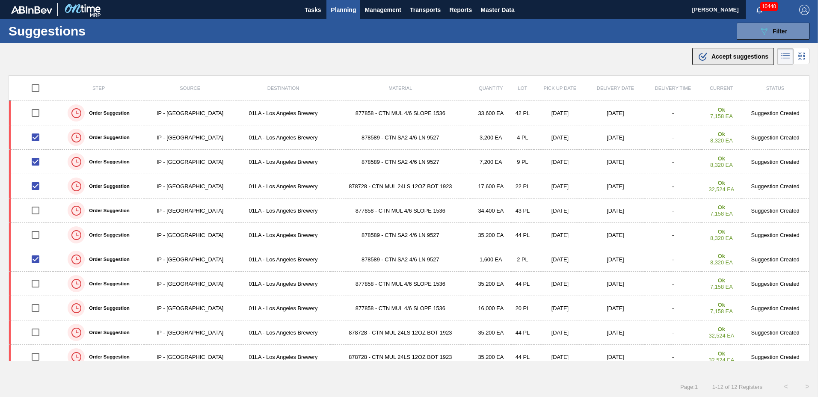
click at [723, 60] on div ".b{fill:var(--color-action-default)} Accept suggestions" at bounding box center [733, 56] width 71 height 10
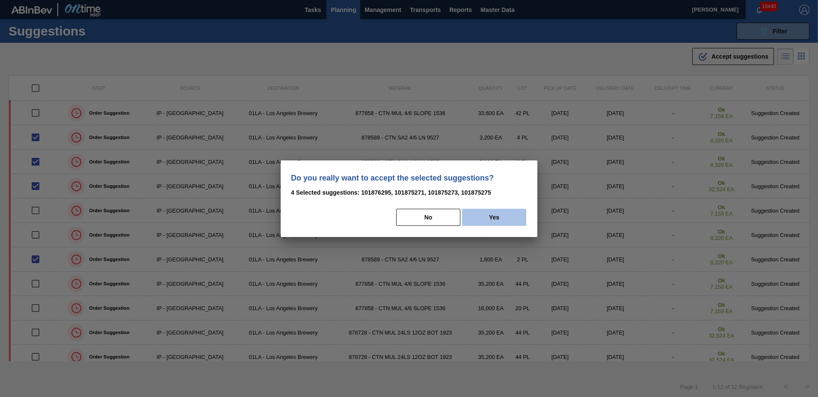
click at [497, 213] on button "Yes" at bounding box center [494, 217] width 64 height 17
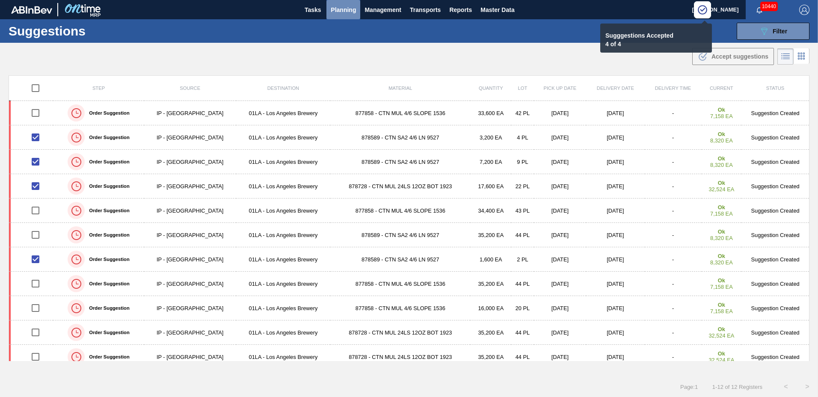
click at [345, 9] on span "Planning" at bounding box center [343, 10] width 25 height 10
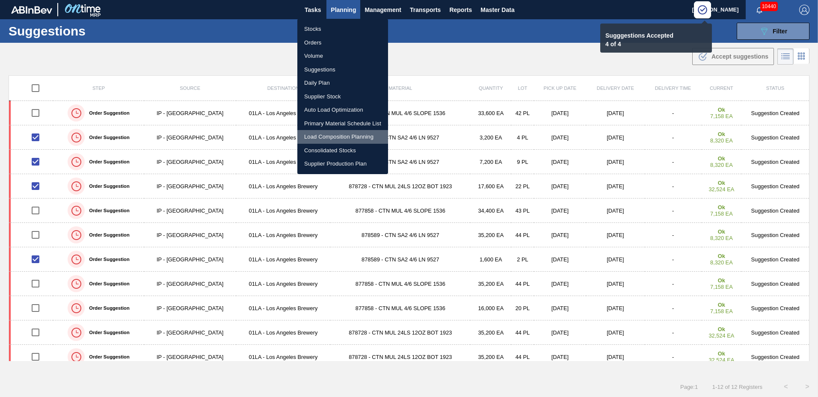
click at [334, 133] on li "Load Composition Planning" at bounding box center [342, 137] width 91 height 14
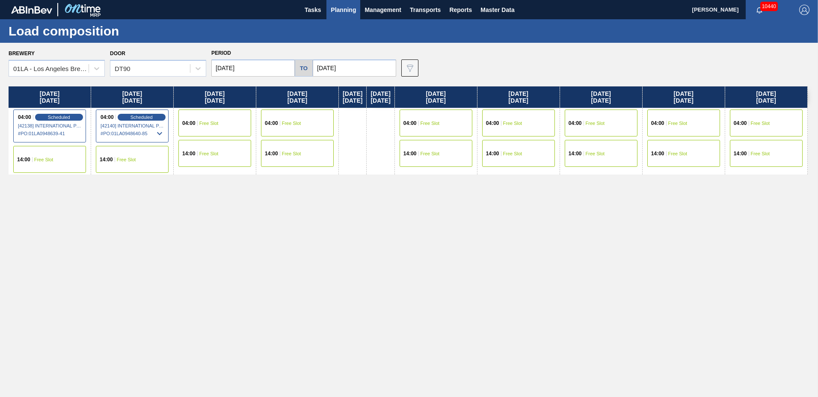
click at [219, 128] on div "04:00 Free Slot" at bounding box center [214, 123] width 73 height 27
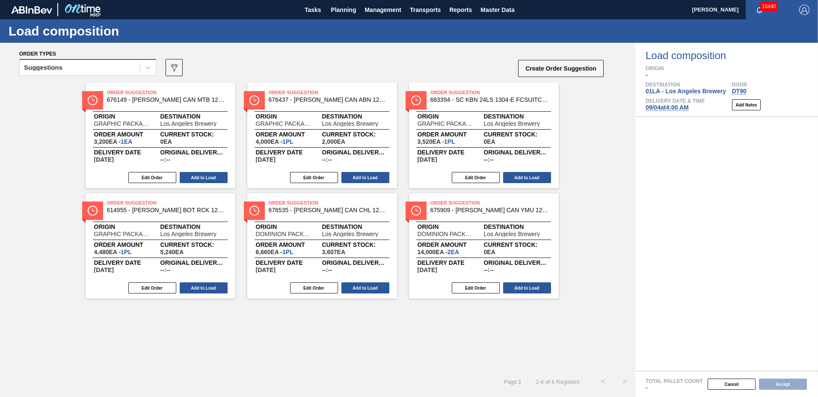
click at [89, 69] on div "Suggestions" at bounding box center [80, 68] width 120 height 12
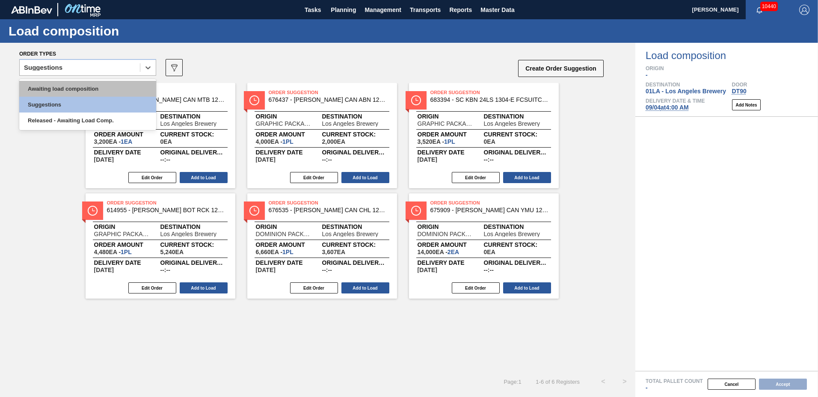
click at [80, 87] on div "Awaiting load composition" at bounding box center [87, 89] width 137 height 16
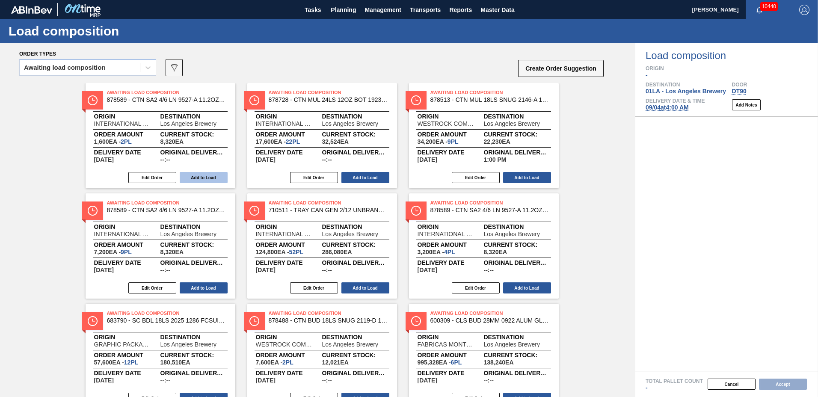
click at [219, 181] on button "Add to Load" at bounding box center [204, 177] width 48 height 11
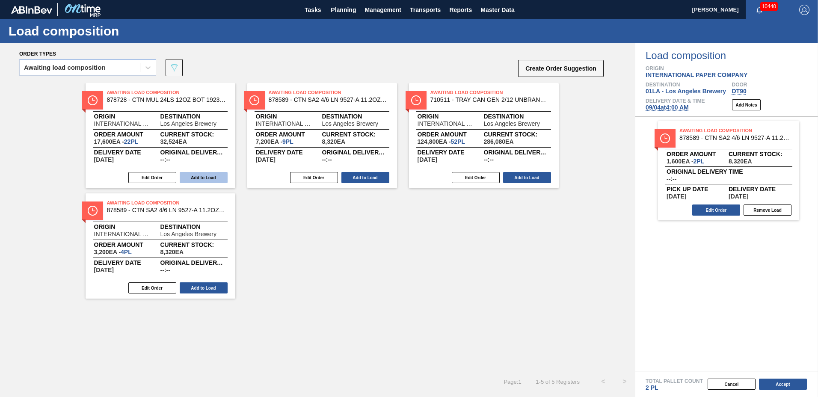
click at [219, 181] on button "Add to Load" at bounding box center [204, 177] width 48 height 11
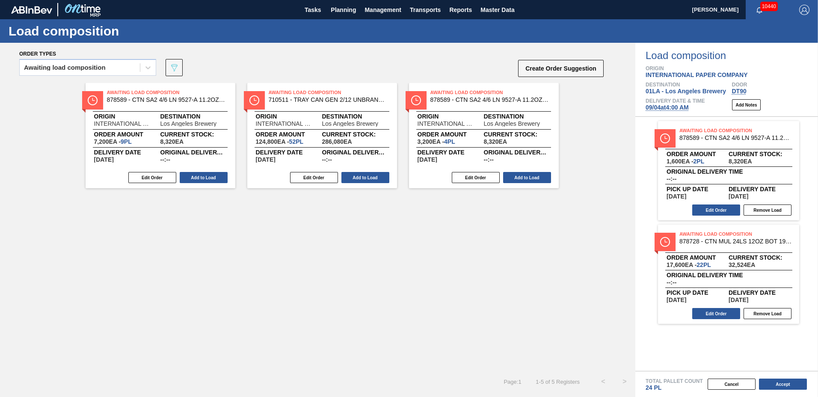
click at [219, 181] on button "Add to Load" at bounding box center [204, 177] width 48 height 11
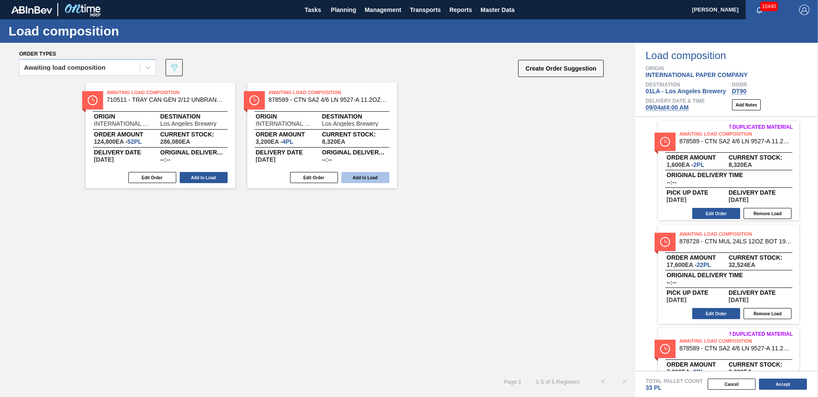
click at [382, 179] on button "Add to Load" at bounding box center [365, 177] width 48 height 11
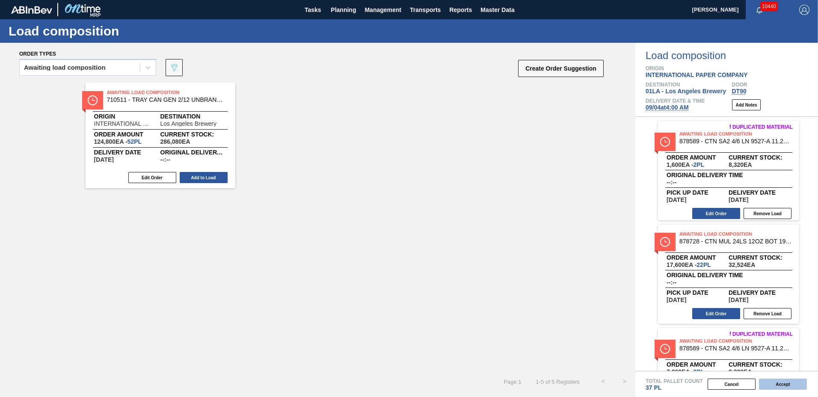
click at [776, 385] on button "Accept" at bounding box center [783, 384] width 48 height 11
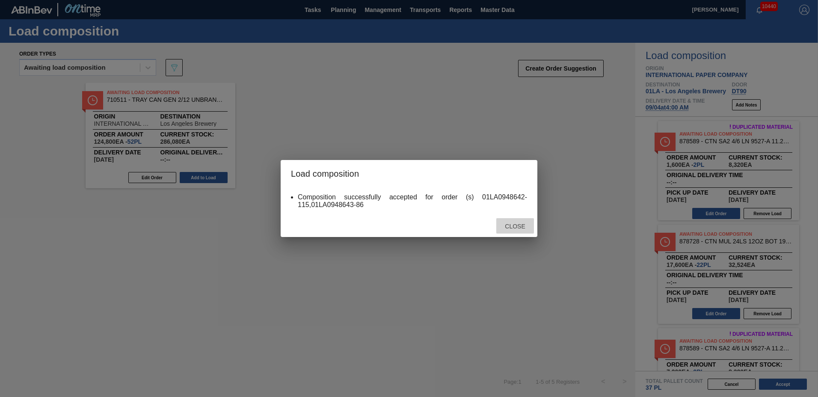
click at [518, 228] on span "Close" at bounding box center [515, 226] width 34 height 7
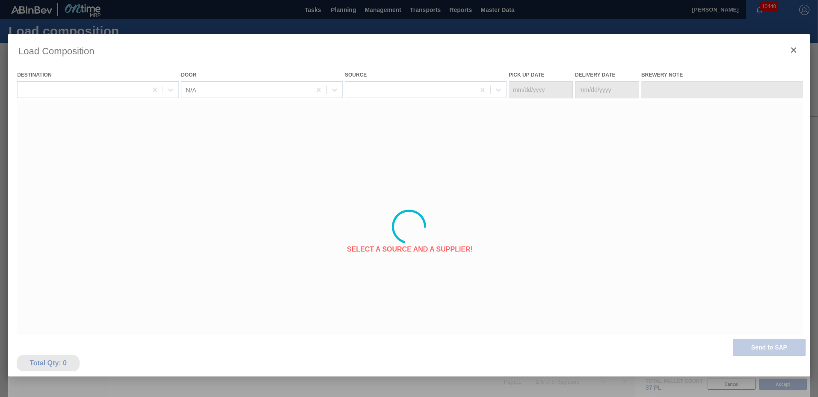
type Date "[DATE]"
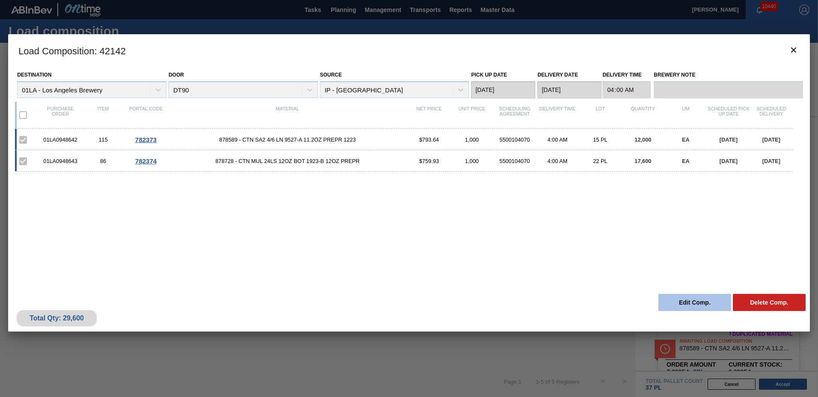
click at [714, 302] on button "Edit Comp." at bounding box center [694, 302] width 73 height 17
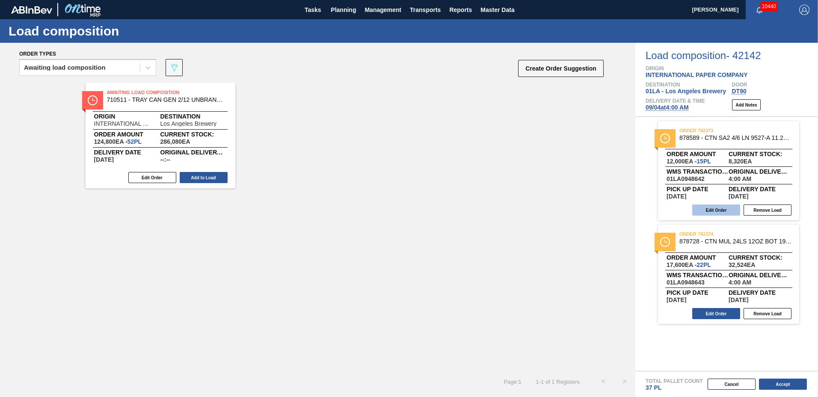
click at [715, 208] on button "Edit Order" at bounding box center [716, 209] width 48 height 11
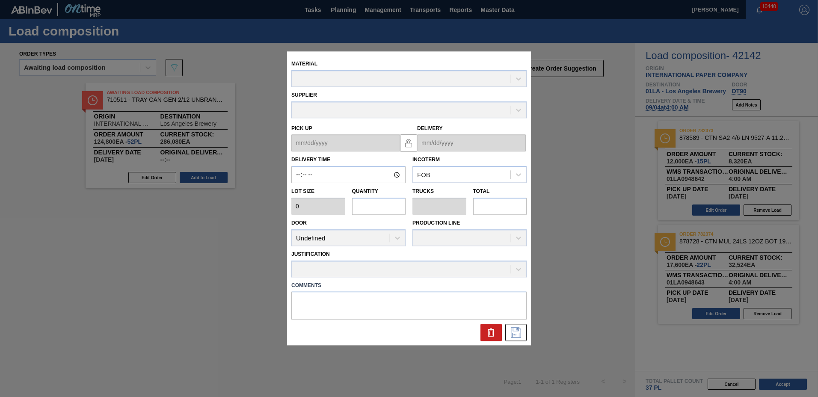
type input "04:00:00"
type input "800"
type input "15"
type input "0.341"
type input "12,000"
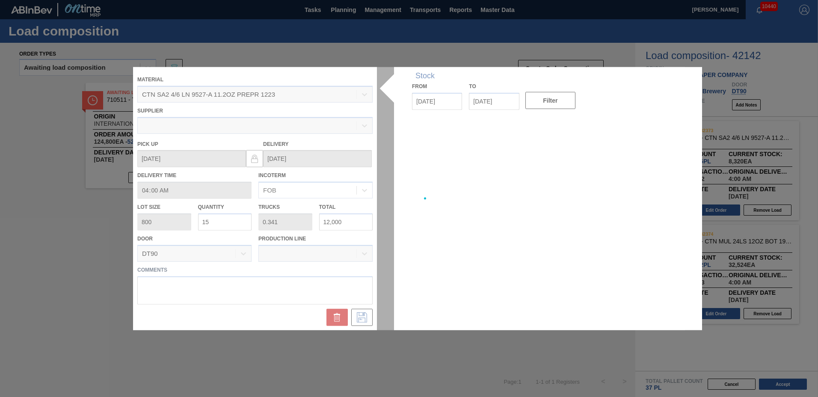
type up "[DATE]"
type input "[DATE]"
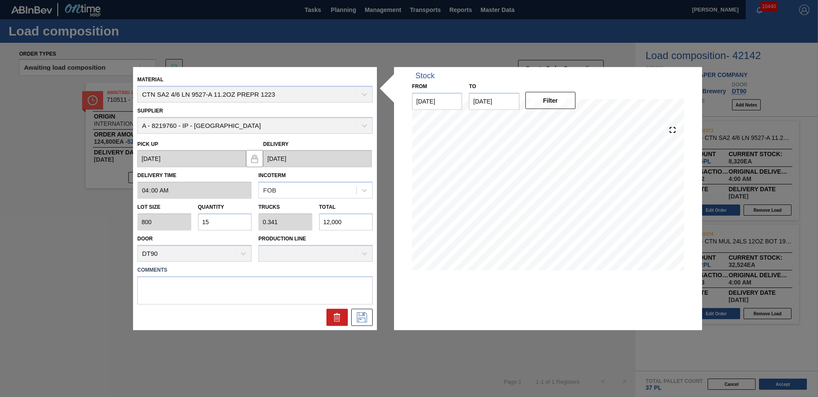
drag, startPoint x: 219, startPoint y: 223, endPoint x: 40, endPoint y: 177, distance: 185.0
click at [40, 177] on div "Material CTN SA2 4/6 LN 9527-A 11.2OZ PREPR 1223 Supplier A - 8219760 - IP - [G…" at bounding box center [409, 198] width 818 height 397
type input "2"
type input "0.045"
type input "1,600"
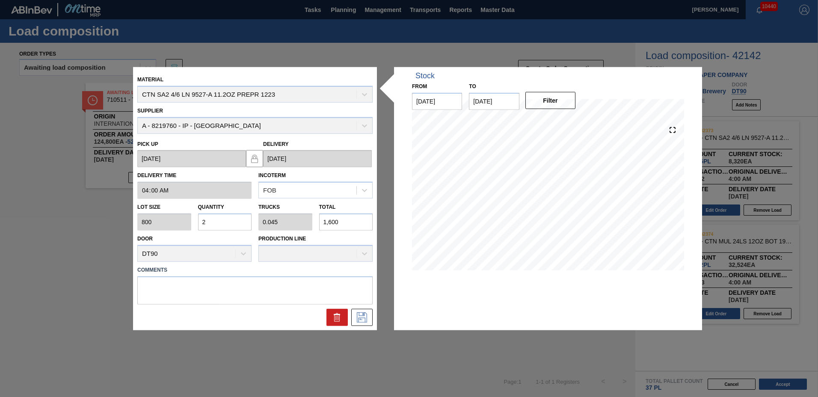
type input "28"
type input "0.636"
type input "22,400"
type input "28"
click at [183, 287] on textarea at bounding box center [254, 290] width 235 height 28
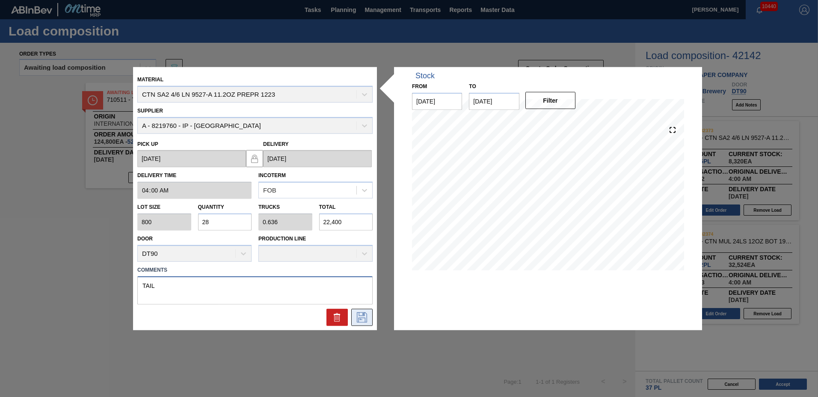
type textarea "TAIL"
click at [357, 315] on icon at bounding box center [362, 317] width 14 height 10
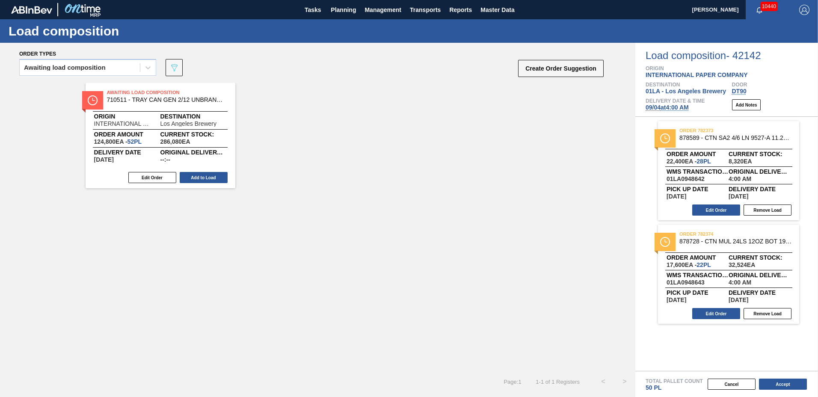
click at [725, 314] on button "Edit Order" at bounding box center [716, 313] width 48 height 11
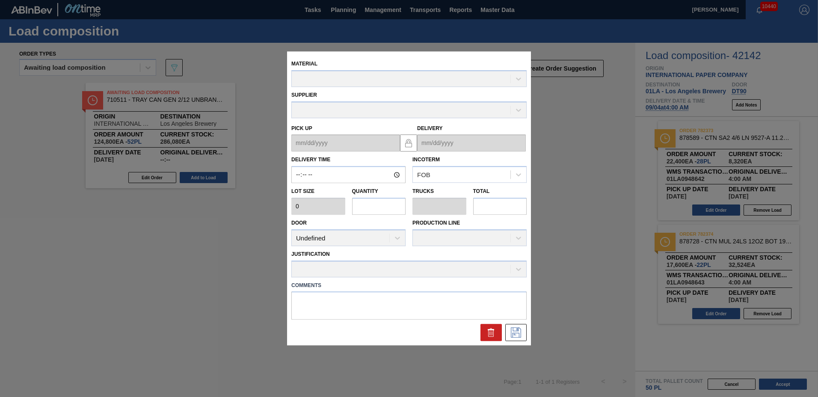
type input "04:00:00"
type input "800"
type input "22"
type input "0.5"
type input "17,600"
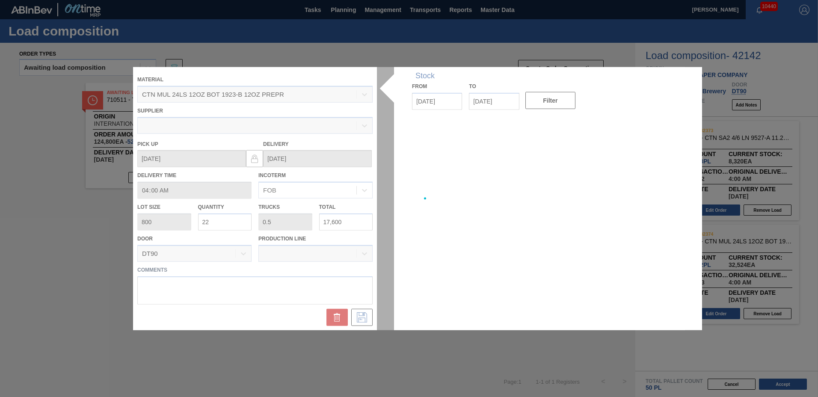
type up "[DATE]"
type input "[DATE]"
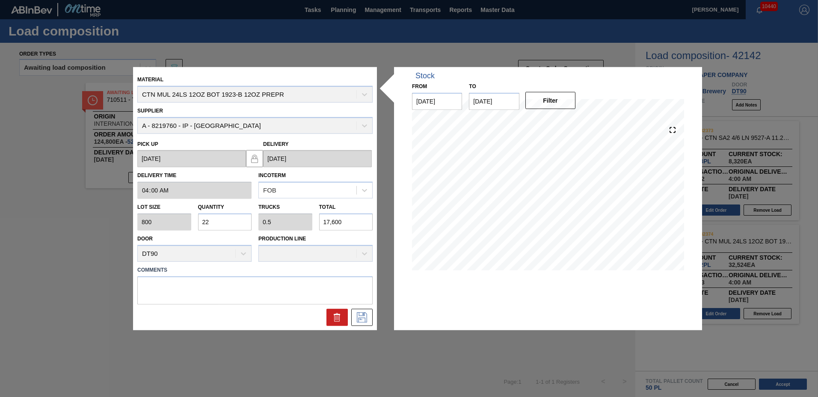
drag, startPoint x: 226, startPoint y: 226, endPoint x: 90, endPoint y: 204, distance: 138.1
click at [91, 204] on div "Material CTN MUL 24LS 12OZ BOT 1923-B 12OZ PREPR Supplier A - 8219760 - IP - [G…" at bounding box center [409, 198] width 818 height 397
type input "2"
type input "0.045"
type input "1,600"
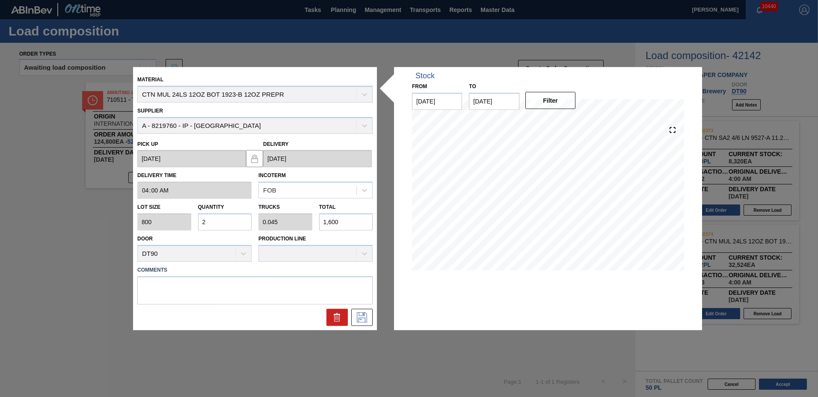
type input "24"
type input "0.545"
type input "19,200"
type input "24"
click at [148, 280] on textarea at bounding box center [254, 290] width 235 height 28
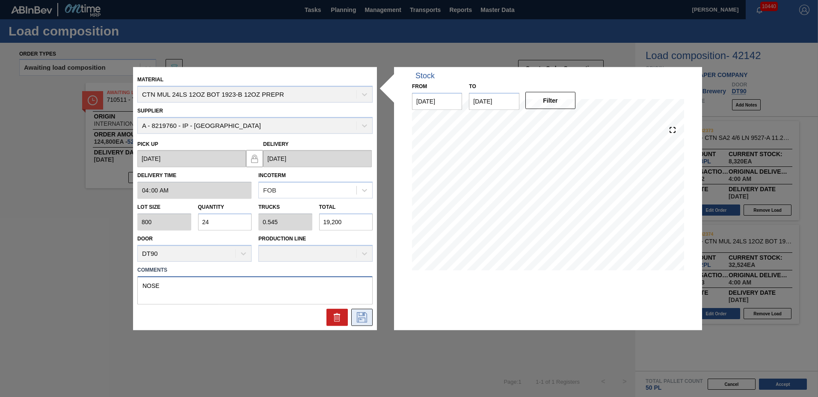
type textarea "NOSE"
click at [369, 319] on button at bounding box center [361, 316] width 21 height 17
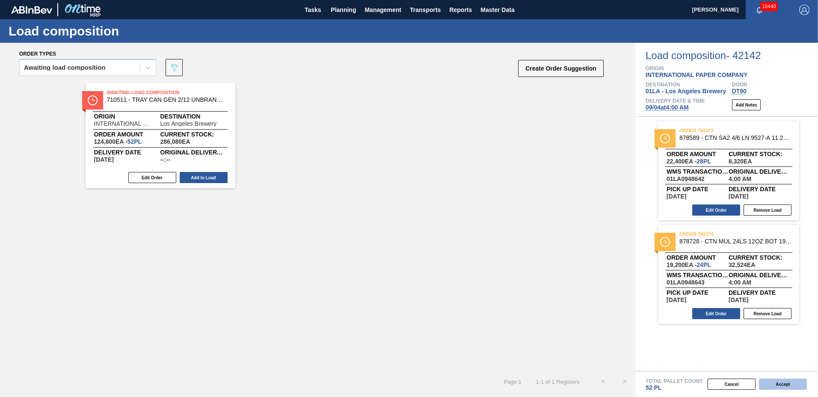
click at [794, 386] on button "Accept" at bounding box center [783, 384] width 48 height 11
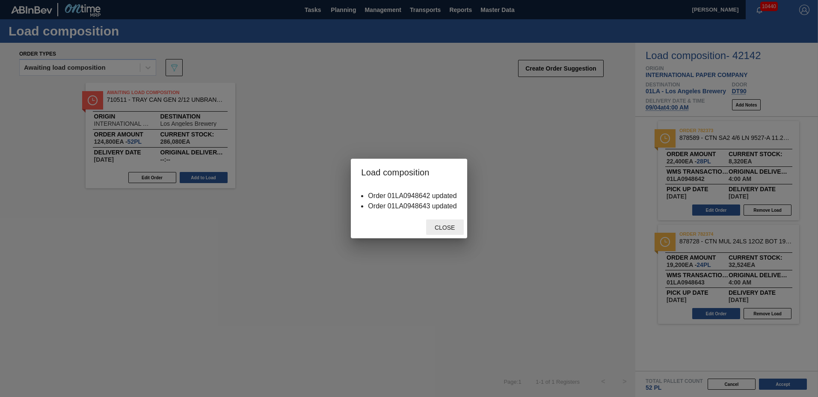
click at [439, 225] on span "Close" at bounding box center [445, 227] width 34 height 7
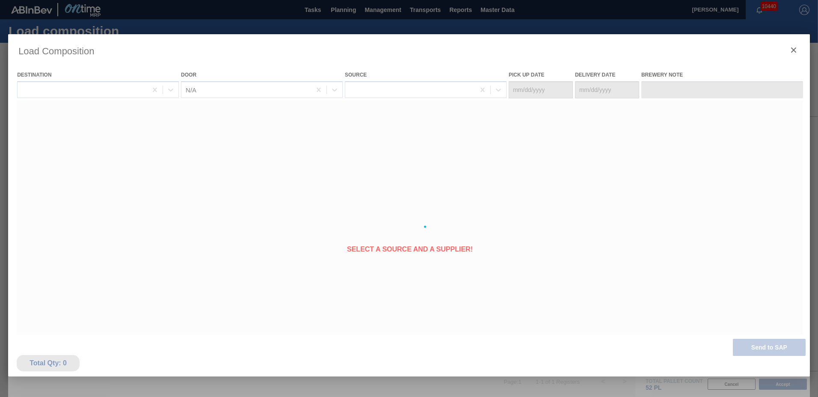
type Date "[DATE]"
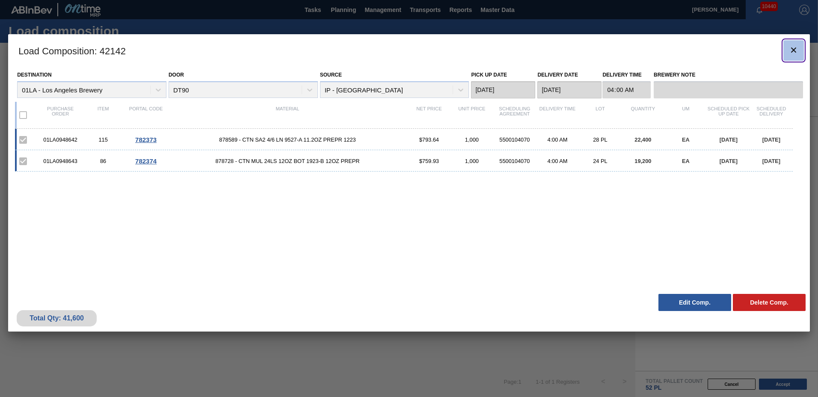
click at [794, 44] on button "botão de ícone" at bounding box center [793, 50] width 21 height 21
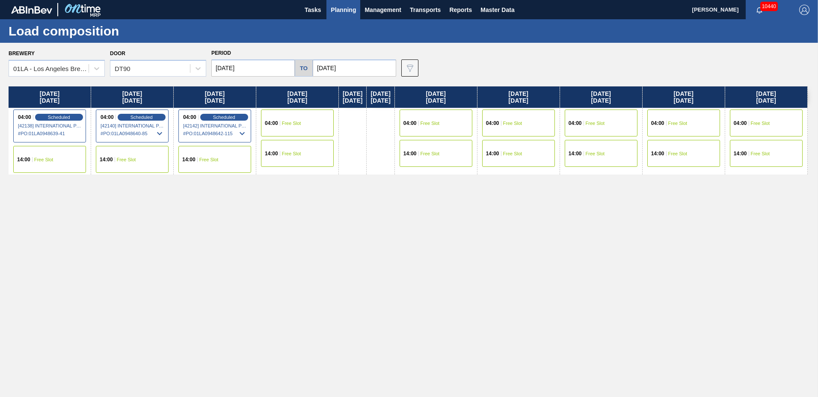
click at [344, 3] on button "Planning" at bounding box center [343, 9] width 34 height 19
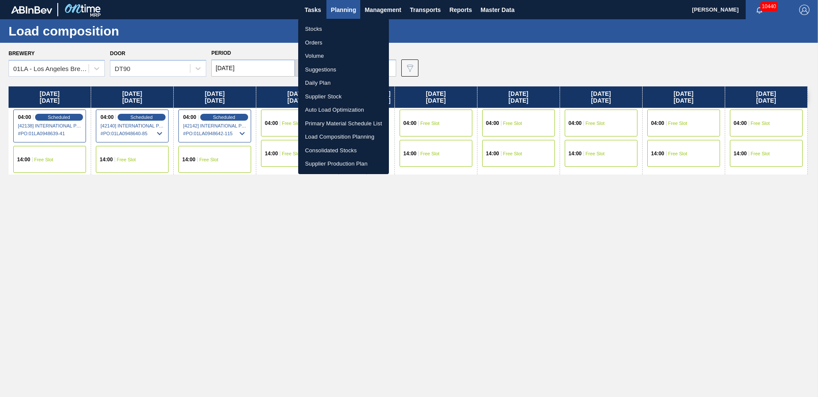
click at [325, 69] on li "Suggestions" at bounding box center [343, 70] width 91 height 14
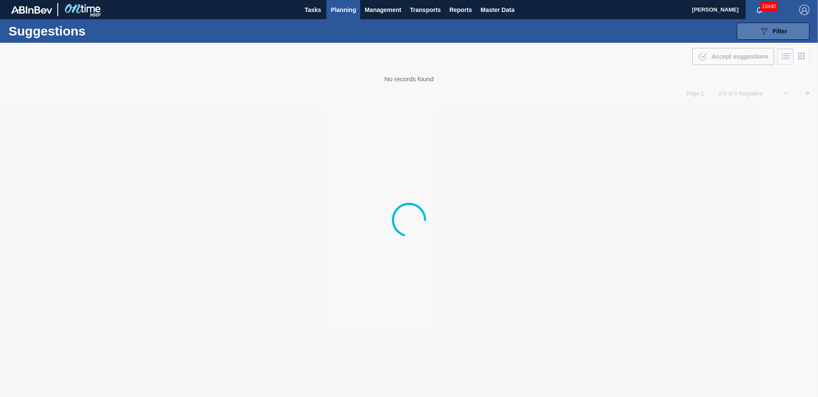
click at [775, 32] on span "Filter" at bounding box center [780, 31] width 15 height 7
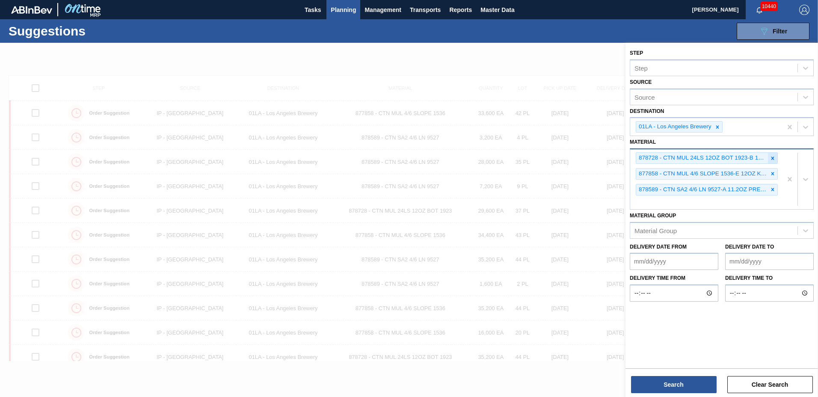
click at [773, 160] on icon at bounding box center [773, 158] width 6 height 6
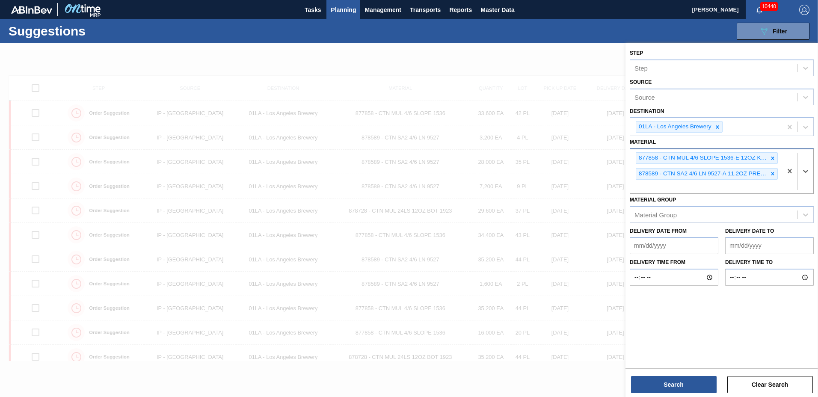
click at [773, 160] on icon at bounding box center [773, 158] width 6 height 6
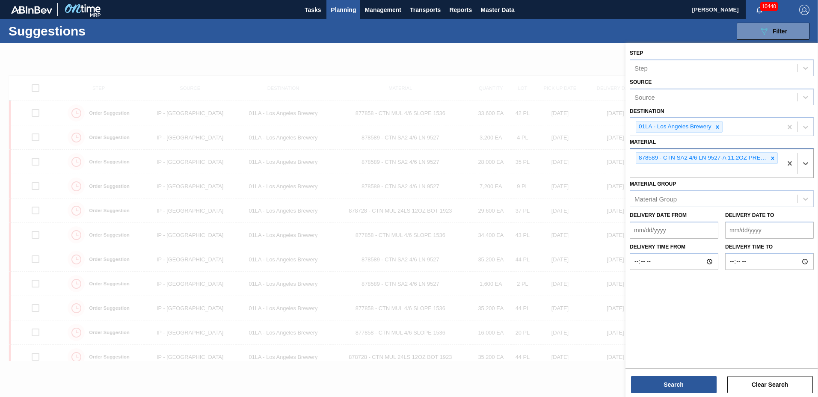
click at [773, 160] on icon at bounding box center [773, 158] width 6 height 6
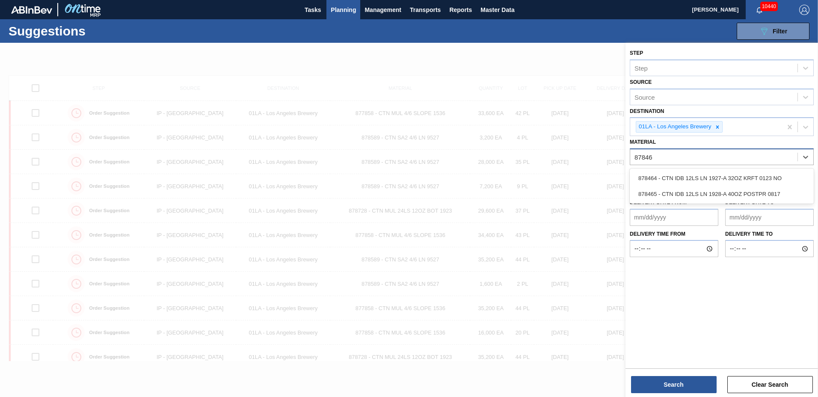
type input "878464"
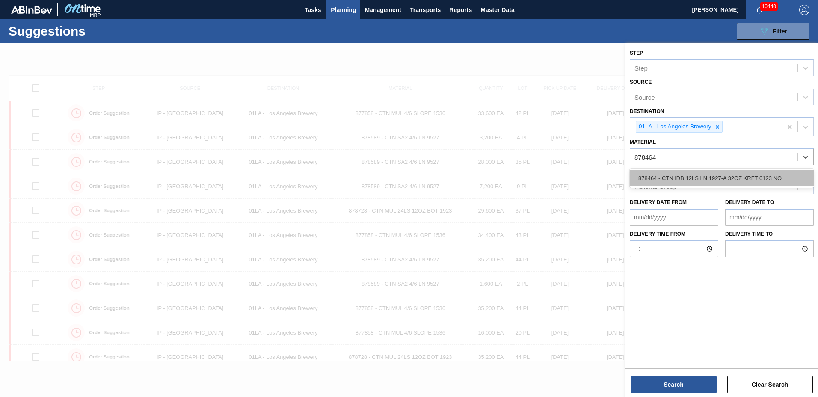
click at [759, 179] on div "878464 - CTN IDB 12LS LN 1927-A 32OZ KRFT 0123 NO" at bounding box center [722, 178] width 184 height 16
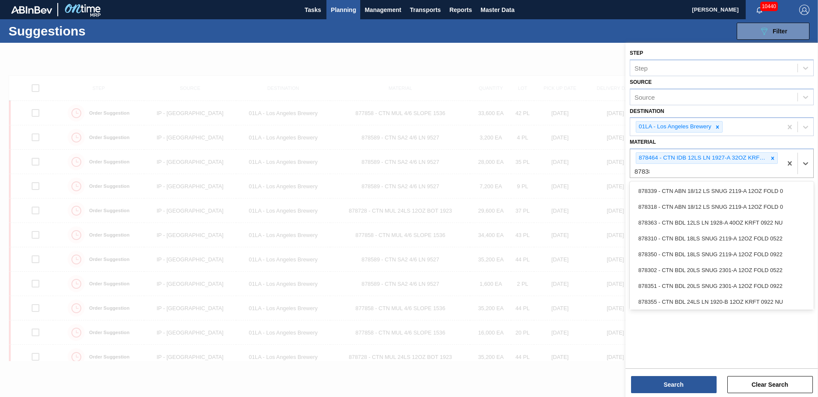
type input "878384"
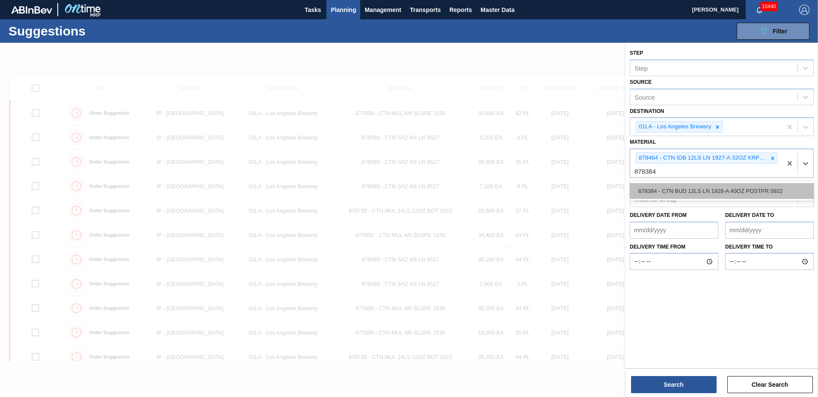
click at [647, 191] on div "878384 - CTN BUD 12LS LN 1928-A 40OZ POSTPR 0922" at bounding box center [722, 191] width 184 height 16
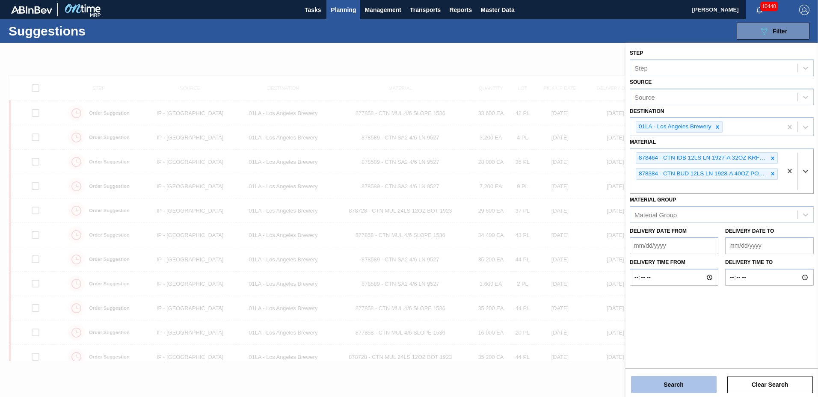
click at [661, 377] on button "Search" at bounding box center [674, 384] width 86 height 17
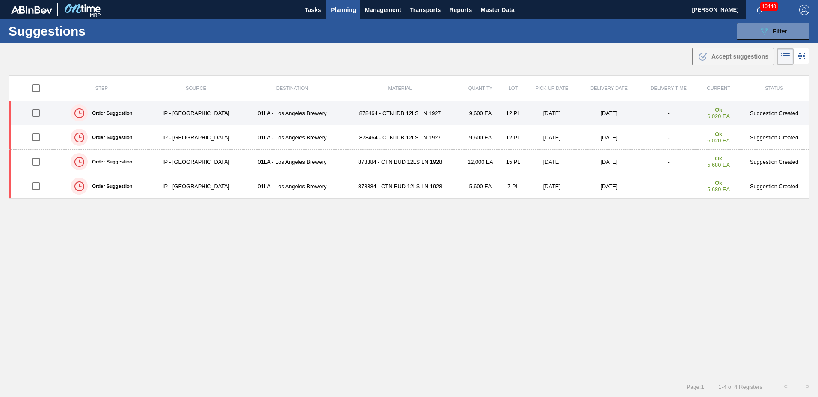
click at [39, 113] on input "checkbox" at bounding box center [36, 113] width 18 height 18
checkbox input "true"
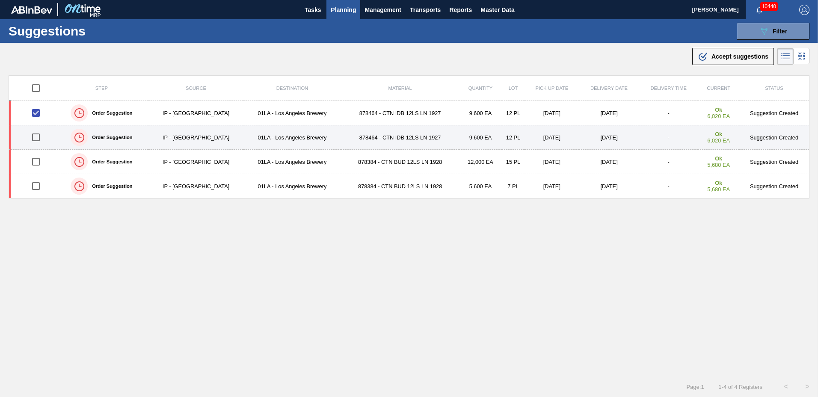
click at [39, 139] on input "checkbox" at bounding box center [36, 137] width 18 height 18
checkbox input "true"
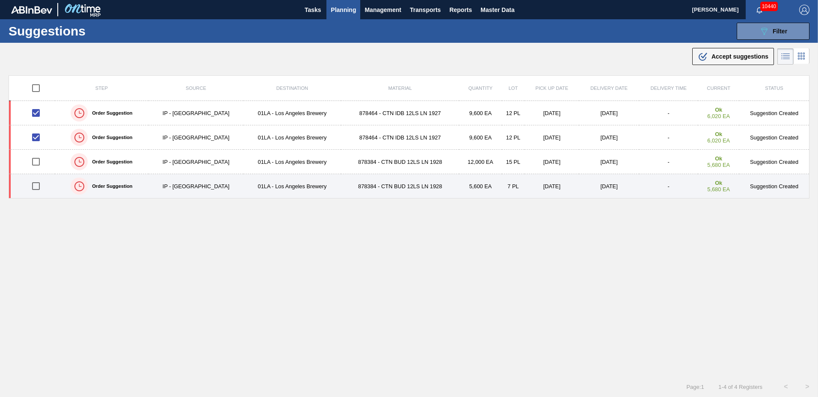
click at [39, 186] on input "checkbox" at bounding box center [36, 186] width 18 height 18
checkbox input "true"
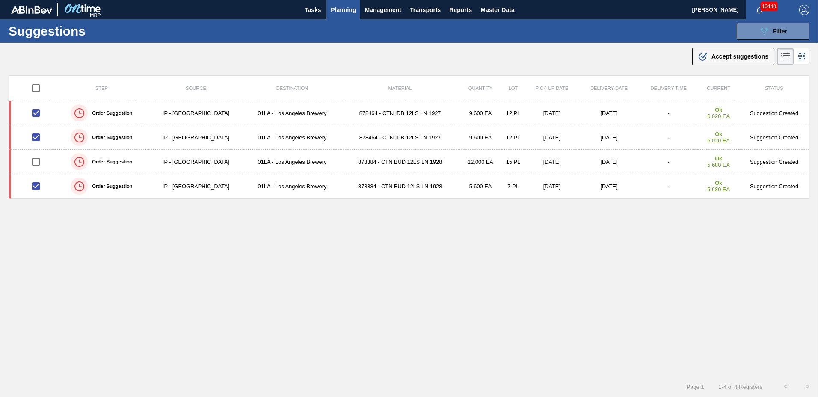
drag, startPoint x: 727, startPoint y: 59, endPoint x: 676, endPoint y: 55, distance: 51.5
click at [727, 58] on span "Accept suggestions" at bounding box center [739, 56] width 57 height 7
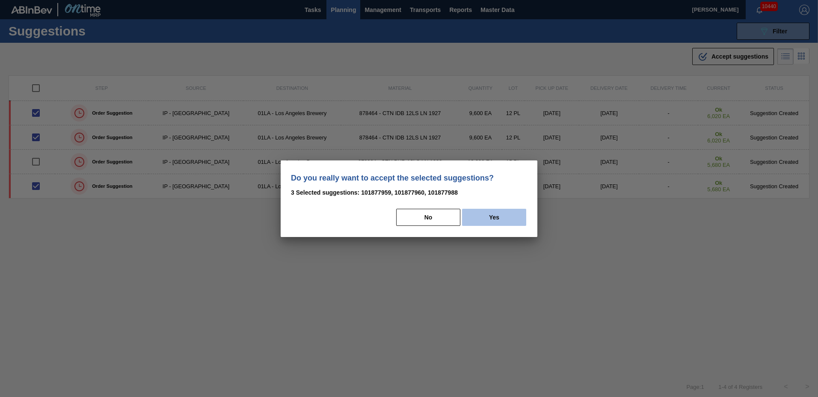
click at [483, 213] on button "Yes" at bounding box center [494, 217] width 64 height 17
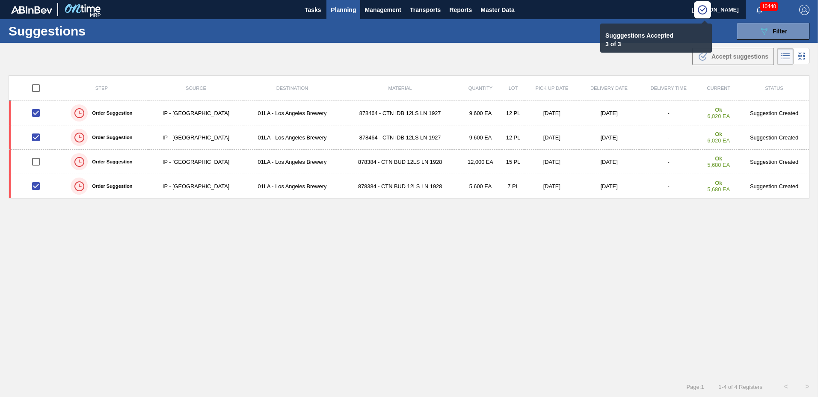
click at [334, 10] on span "Planning" at bounding box center [343, 10] width 25 height 10
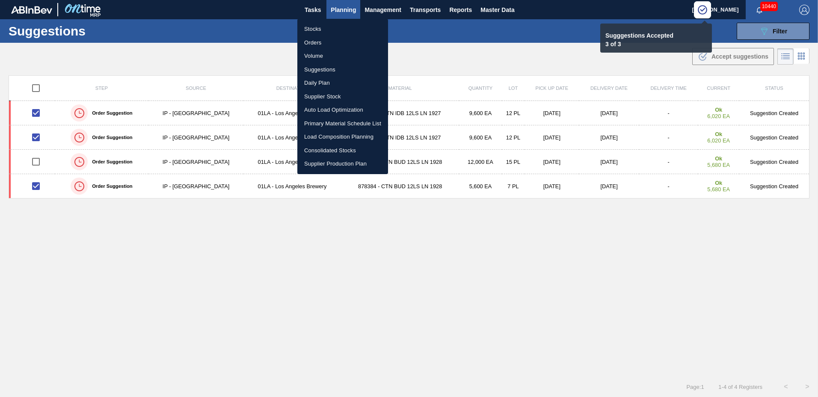
click at [331, 134] on li "Load Composition Planning" at bounding box center [342, 137] width 91 height 14
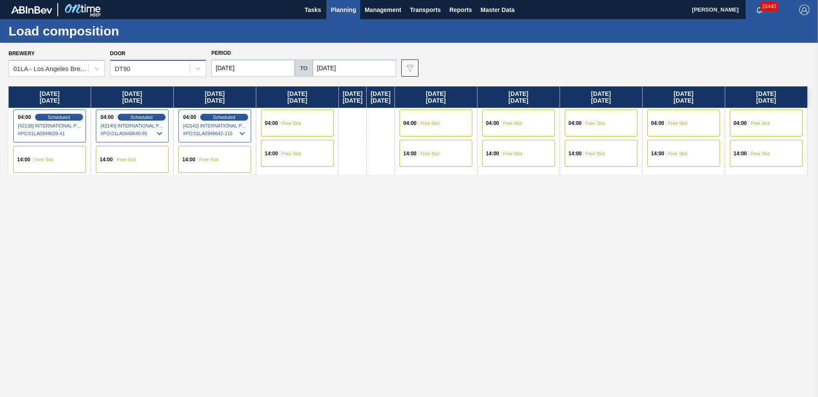
click at [163, 74] on div "DT90" at bounding box center [150, 68] width 80 height 12
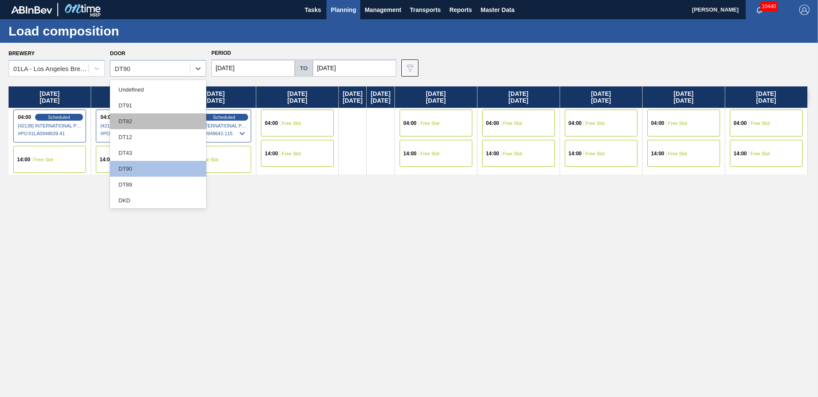
click at [151, 117] on div "DT82" at bounding box center [158, 121] width 96 height 16
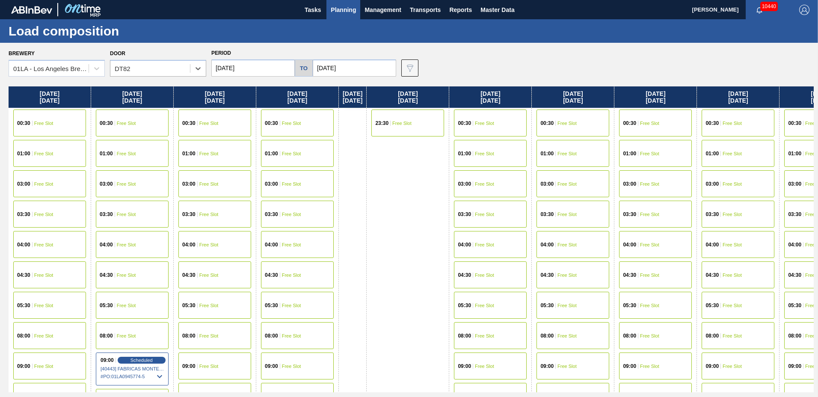
scroll to position [328, 0]
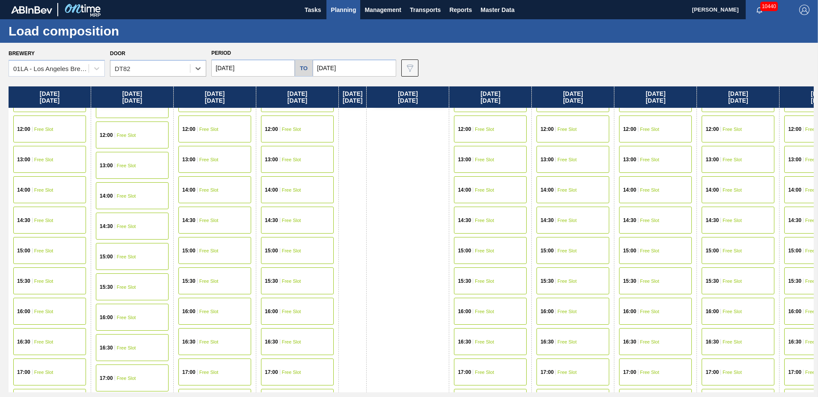
click at [298, 249] on span "Free Slot" at bounding box center [291, 250] width 19 height 5
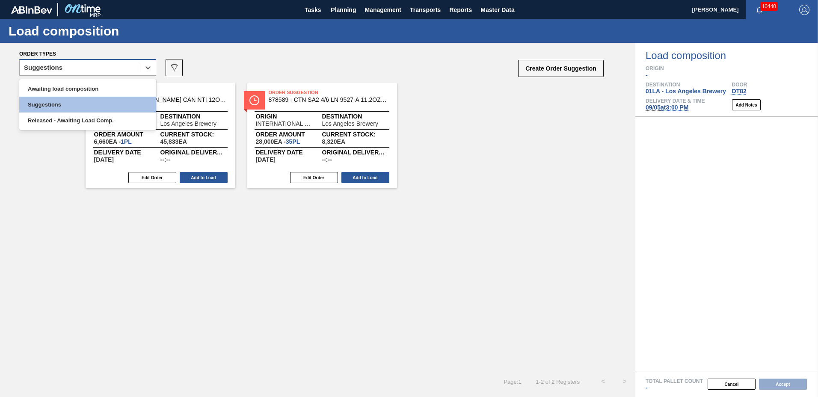
click at [113, 70] on div "Suggestions" at bounding box center [80, 68] width 120 height 12
click at [109, 95] on div "Awaiting load composition" at bounding box center [87, 89] width 137 height 16
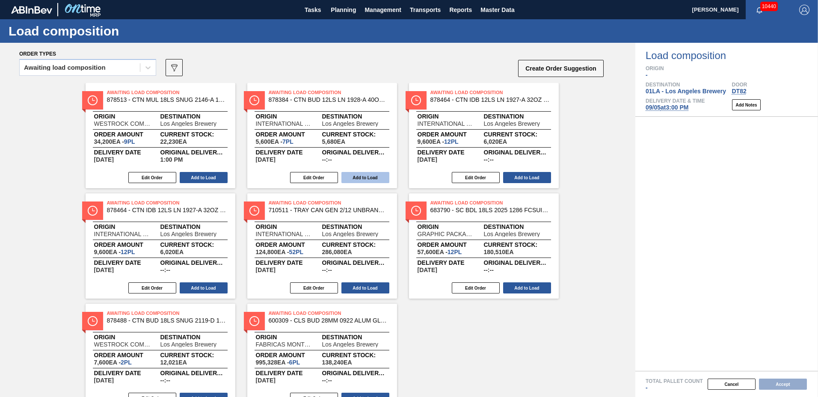
click at [350, 179] on button "Add to Load" at bounding box center [365, 177] width 48 height 11
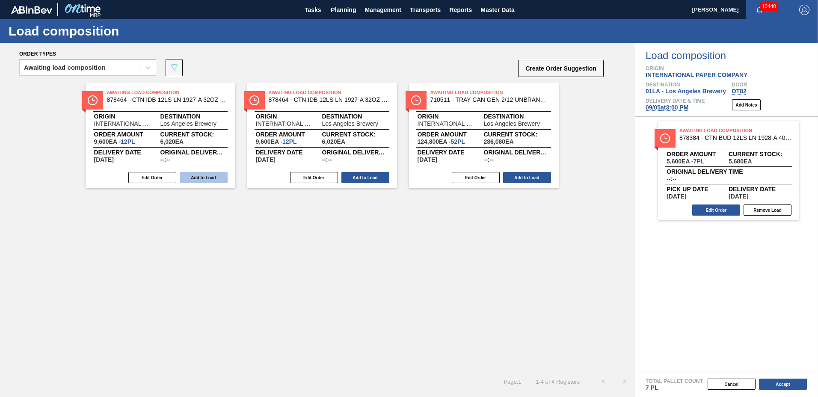
click at [200, 179] on button "Add to Load" at bounding box center [204, 177] width 48 height 11
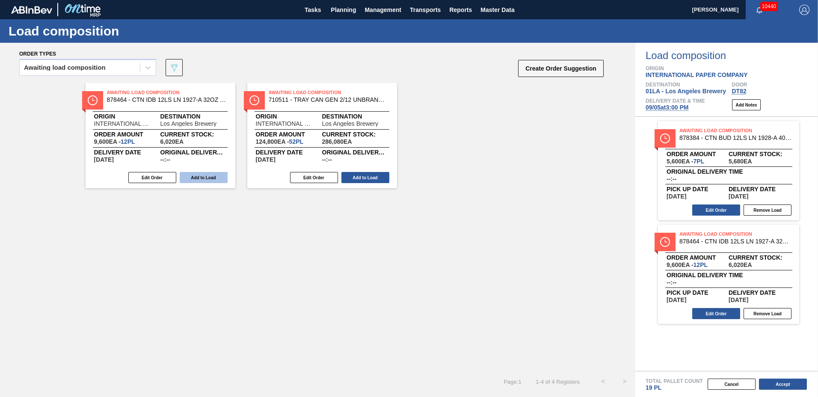
click at [201, 178] on button "Add to Load" at bounding box center [204, 177] width 48 height 11
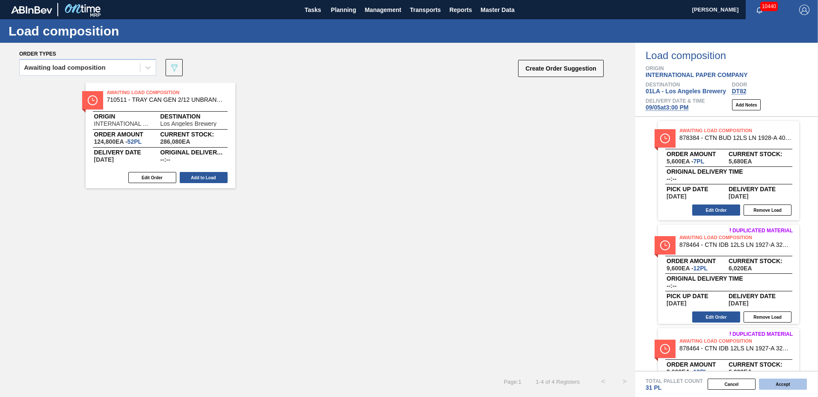
click at [784, 381] on button "Accept" at bounding box center [783, 384] width 48 height 11
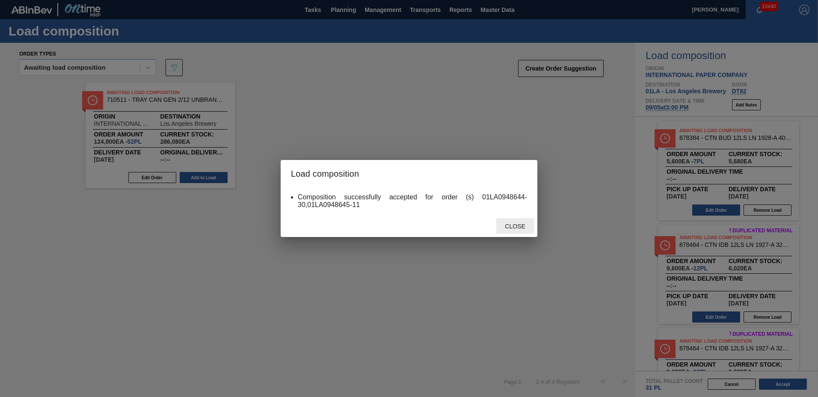
click at [516, 220] on div "Close" at bounding box center [515, 226] width 38 height 16
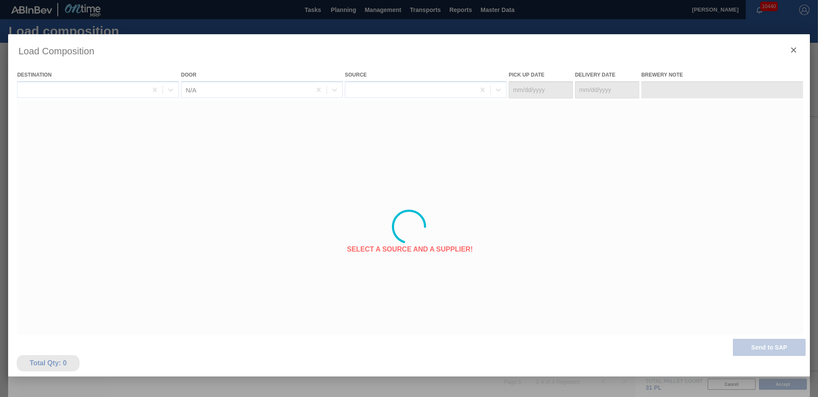
type Date "[DATE]"
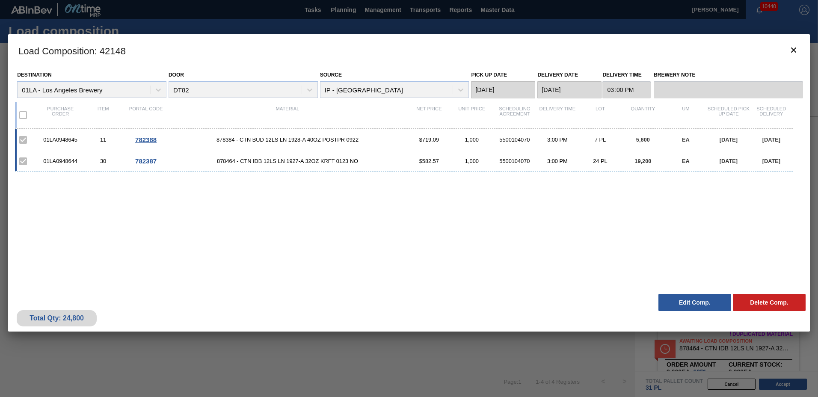
click at [685, 304] on button "Edit Comp." at bounding box center [694, 302] width 73 height 17
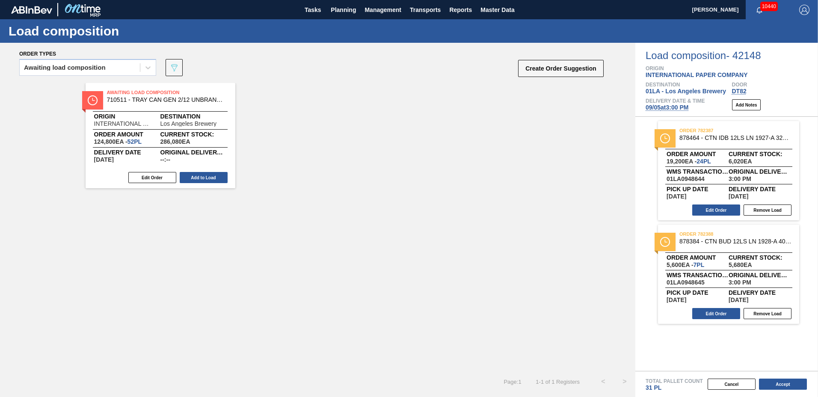
click at [723, 204] on div "Edit Order Remove Load" at bounding box center [725, 210] width 134 height 13
click at [723, 208] on button "Edit Order" at bounding box center [716, 209] width 48 height 11
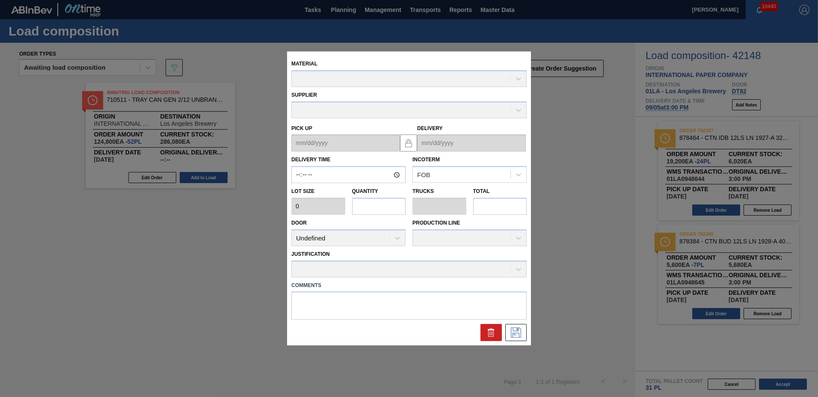
type input "15:00:00"
type input "800"
type input "24"
type input "0.545"
type input "19,200"
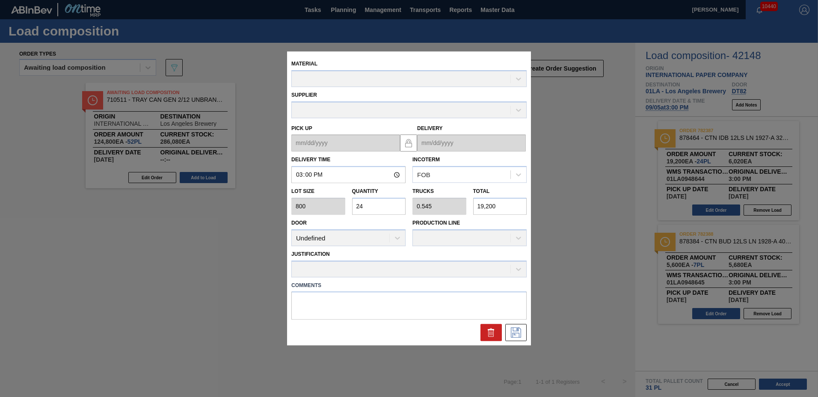
type up "[DATE]"
type input "[DATE]"
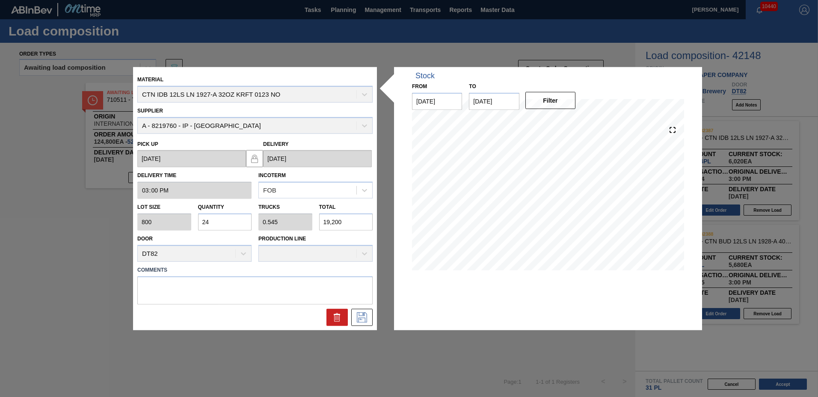
click at [234, 217] on input "24" at bounding box center [225, 221] width 54 height 17
type input "2"
type input "0.045"
type input "1,600"
type input "0"
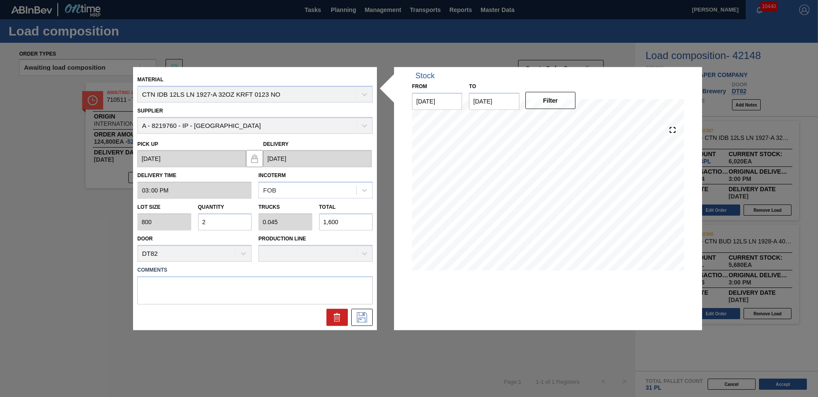
type input "0"
type input "3"
type input "0.068"
type input "2,400"
type input "30"
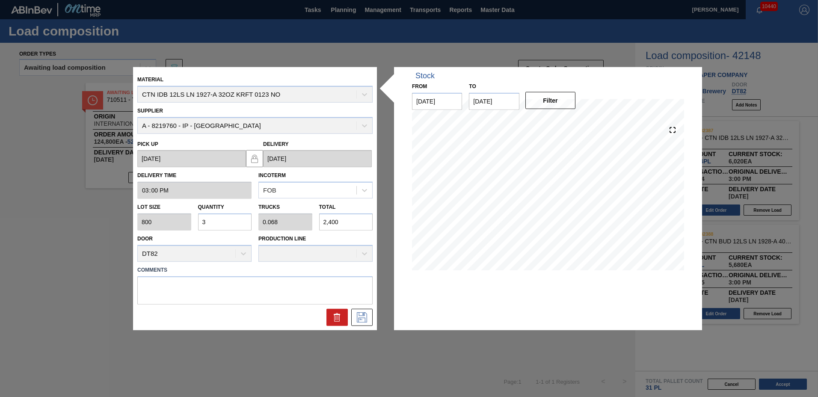
type input "0.682"
type input "24,000"
type input "30"
click at [367, 318] on icon at bounding box center [362, 317] width 10 height 10
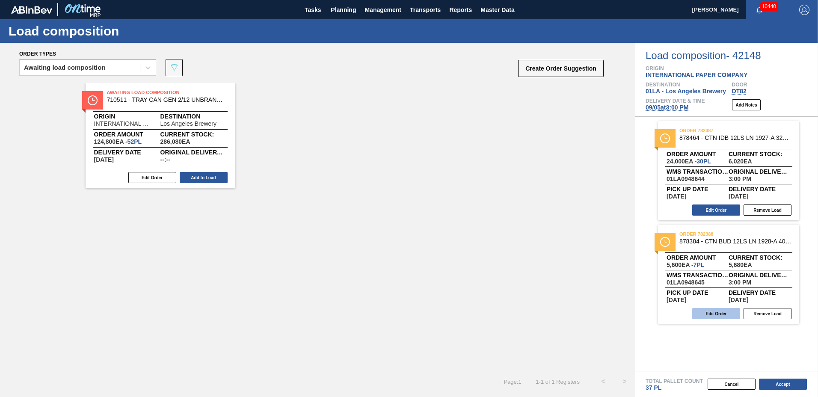
click at [711, 316] on button "Edit Order" at bounding box center [716, 313] width 48 height 11
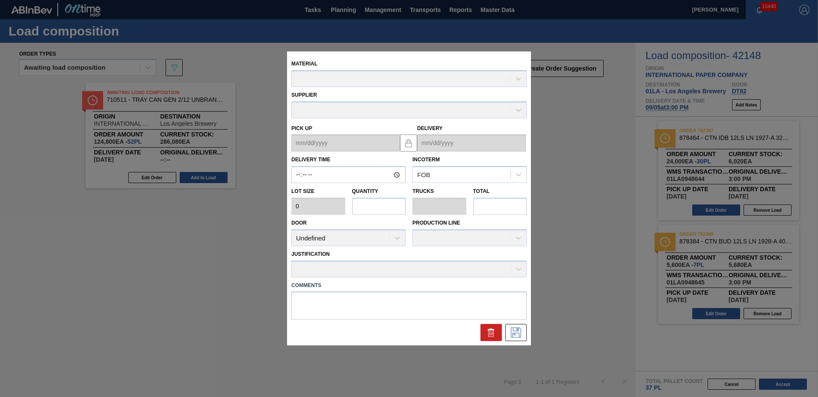
type input "15:00:00"
type input "800"
type input "7"
type input "0.159"
type input "5,600"
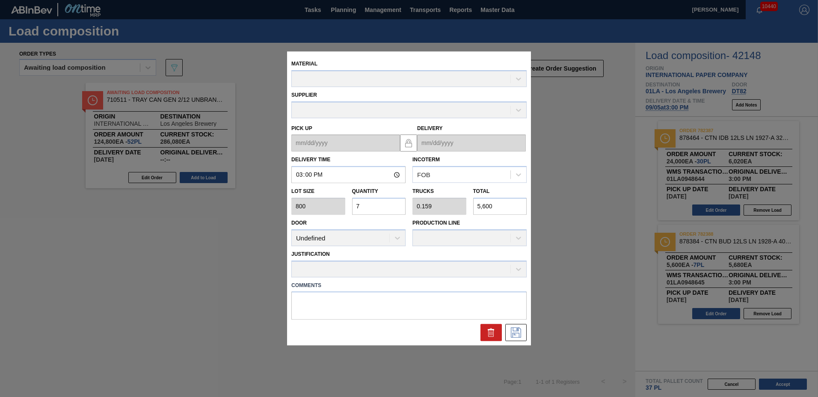
type up "[DATE]"
type input "[DATE]"
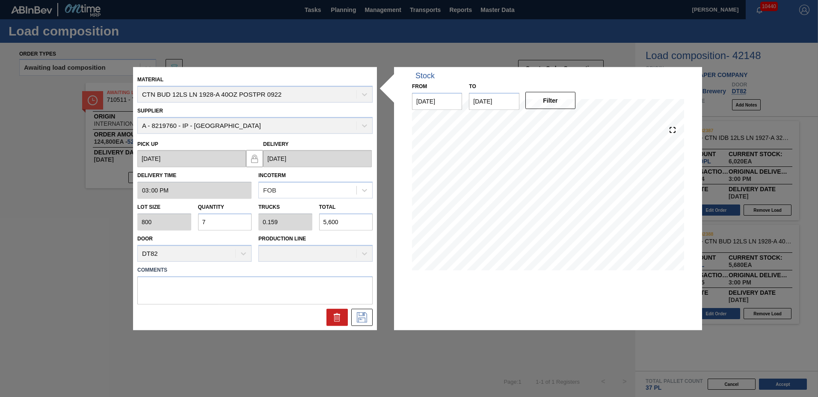
click at [227, 218] on input "7" at bounding box center [225, 221] width 54 height 17
type input "0"
type input "1"
type input "0.023"
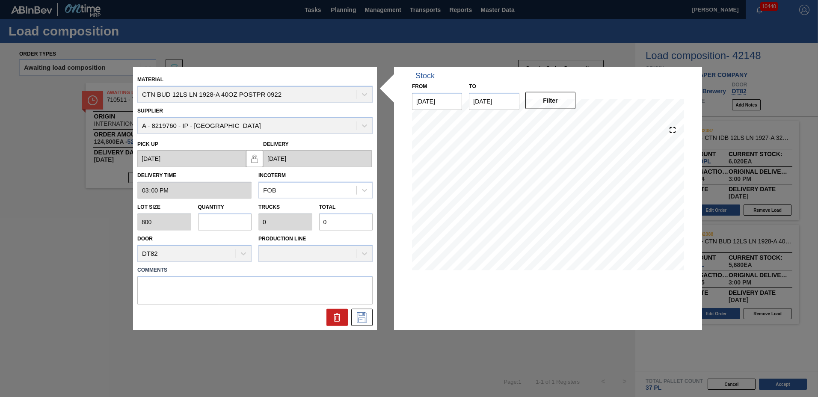
type input "800"
type input "10"
type input "0.227"
type input "8,000"
type input "10"
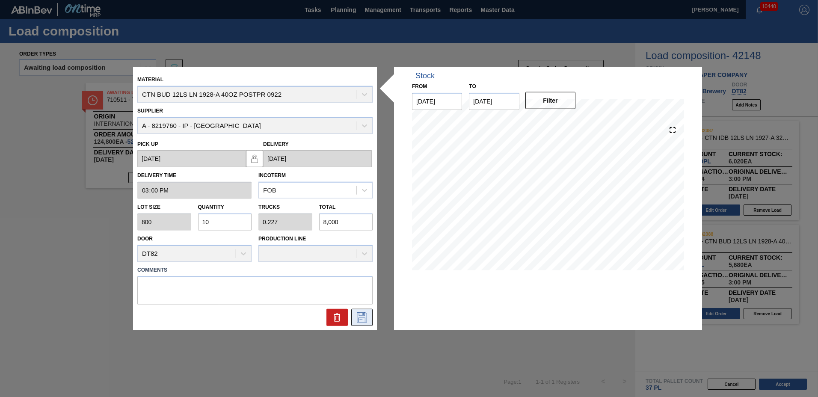
click at [364, 312] on button at bounding box center [361, 316] width 21 height 17
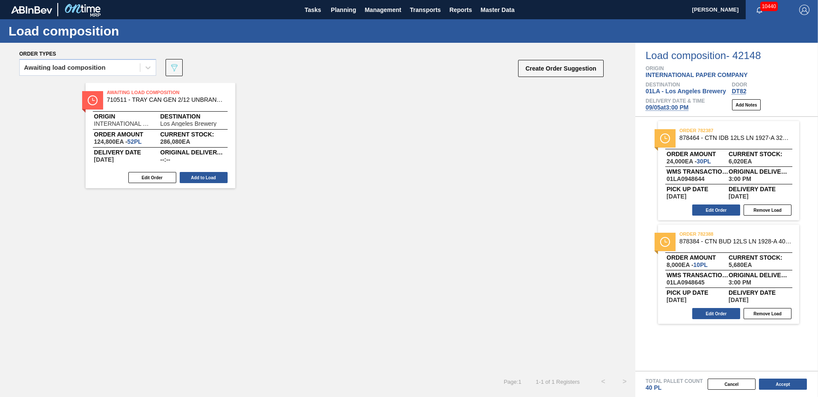
click at [797, 385] on button "Accept" at bounding box center [783, 384] width 48 height 11
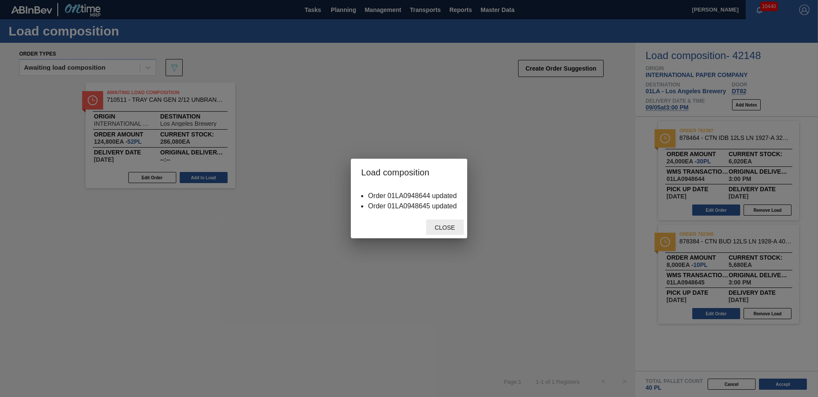
click at [453, 229] on span "Close" at bounding box center [445, 227] width 34 height 7
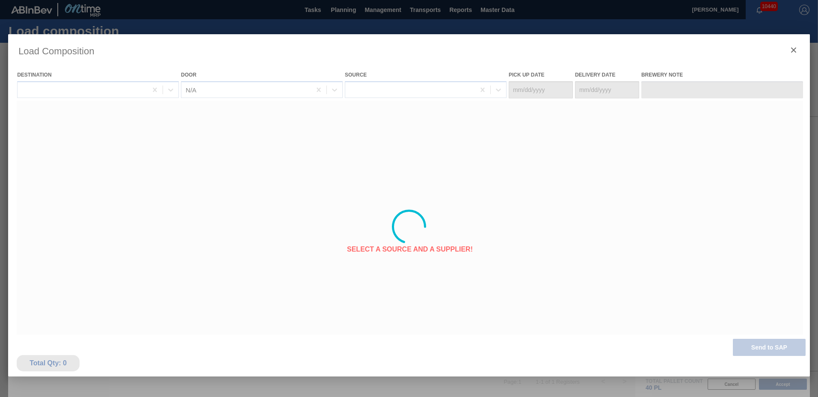
type Date "[DATE]"
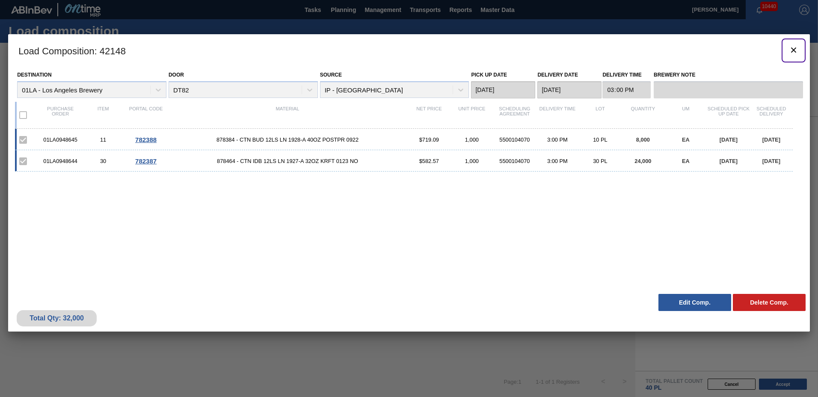
click at [793, 51] on icon "botão de ícone" at bounding box center [793, 49] width 5 height 5
